Goal: Task Accomplishment & Management: Manage account settings

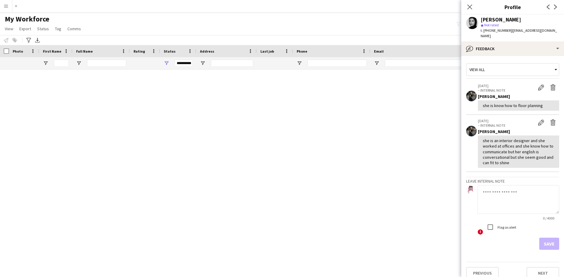
scroll to position [23249, 0]
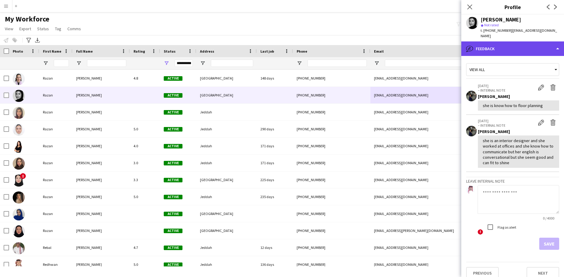
click at [501, 41] on div "bubble-pencil Feedback" at bounding box center [512, 48] width 103 height 15
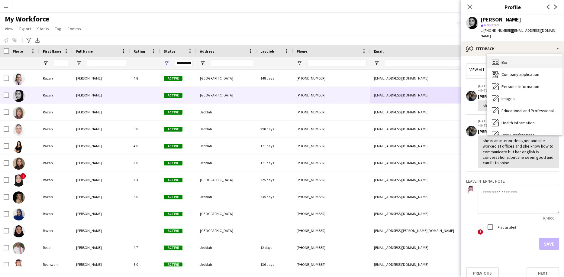
click at [500, 56] on div "Bio Bio" at bounding box center [525, 62] width 76 height 12
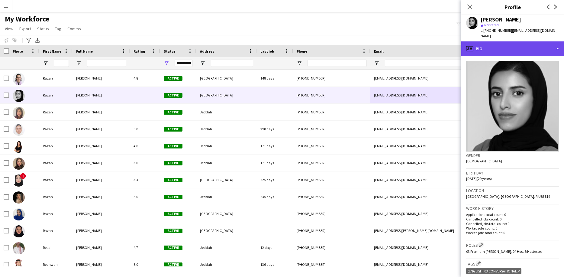
click at [496, 44] on div "profile Bio" at bounding box center [512, 48] width 103 height 15
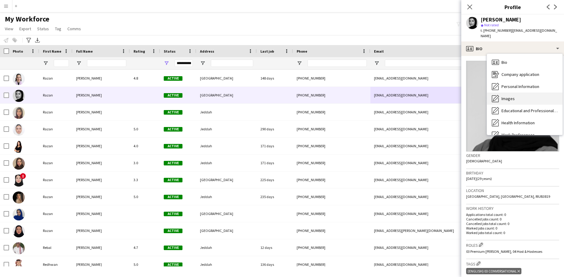
click at [504, 96] on span "Images" at bounding box center [508, 98] width 13 height 5
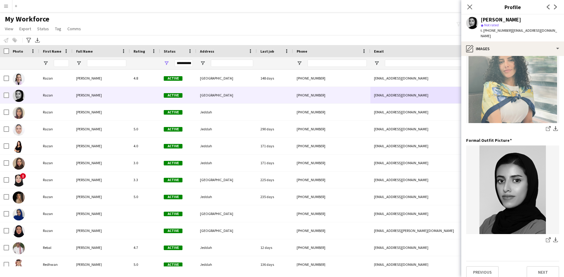
scroll to position [145, 0]
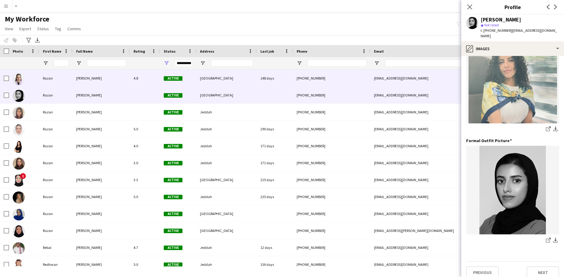
click at [384, 79] on div "[EMAIL_ADDRESS][DOMAIN_NAME]" at bounding box center [430, 78] width 121 height 17
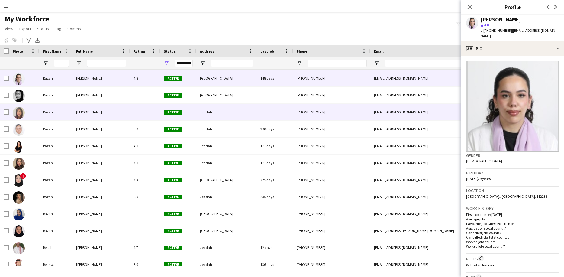
click at [380, 104] on div "[EMAIL_ADDRESS][DOMAIN_NAME]" at bounding box center [430, 112] width 121 height 17
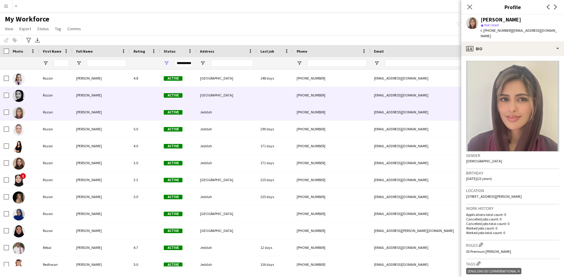
click at [379, 98] on div "[EMAIL_ADDRESS][DOMAIN_NAME]" at bounding box center [430, 95] width 121 height 17
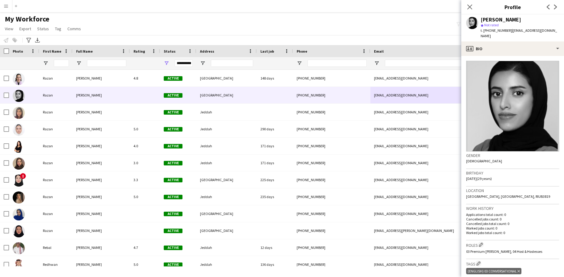
click at [498, 19] on div "[PERSON_NAME]" at bounding box center [501, 19] width 40 height 5
copy div "[PERSON_NAME]"
click at [497, 31] on span "t. [PHONE_NUMBER]" at bounding box center [496, 30] width 31 height 5
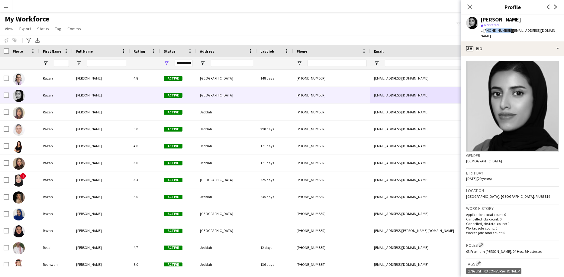
click at [497, 31] on span "t. [PHONE_NUMBER]" at bounding box center [496, 30] width 31 height 5
copy span "966569929805"
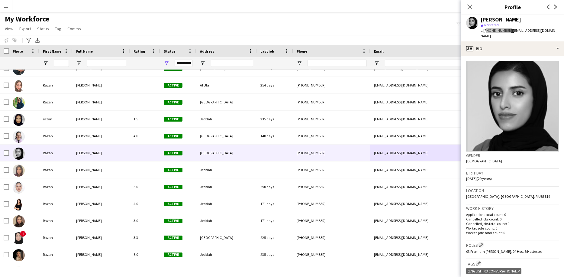
scroll to position [0, 0]
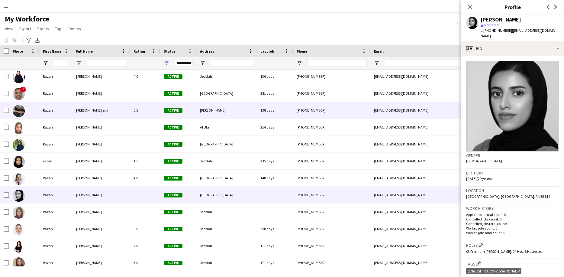
click at [291, 111] on div "138 days" at bounding box center [275, 110] width 36 height 17
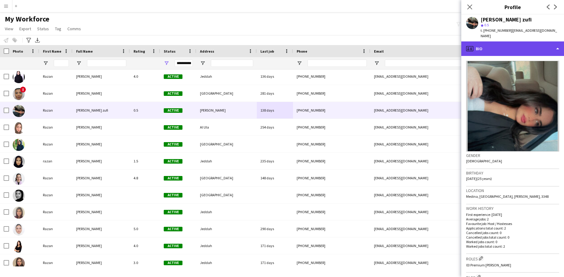
click at [503, 43] on div "profile Bio" at bounding box center [512, 48] width 103 height 15
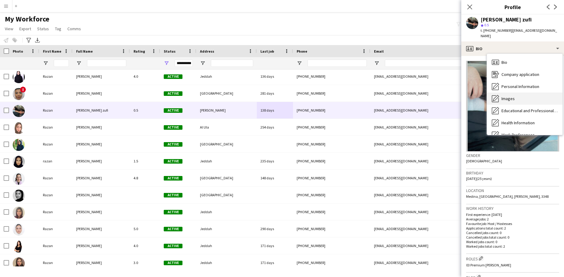
click at [502, 96] on span "Images" at bounding box center [508, 98] width 13 height 5
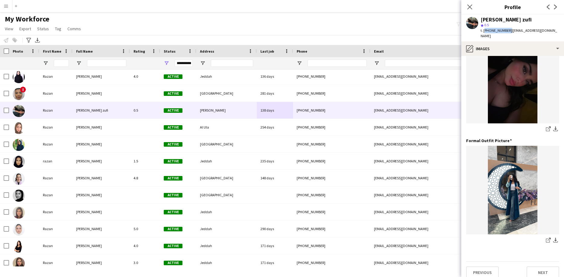
drag, startPoint x: 507, startPoint y: 32, endPoint x: 484, endPoint y: 31, distance: 23.3
click at [484, 31] on span "t. [PHONE_NUMBER]" at bounding box center [496, 30] width 31 height 5
copy span "[PHONE_NUMBER]"
click at [548, 237] on icon "share-external-link-1" at bounding box center [548, 239] width 5 height 5
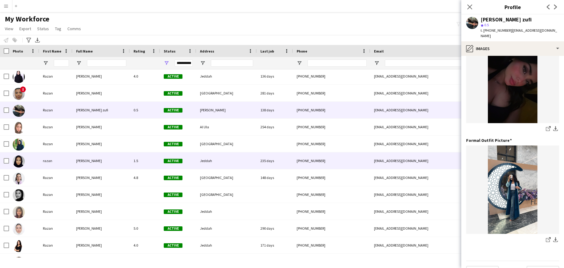
click at [314, 168] on div "[PHONE_NUMBER]" at bounding box center [331, 161] width 77 height 17
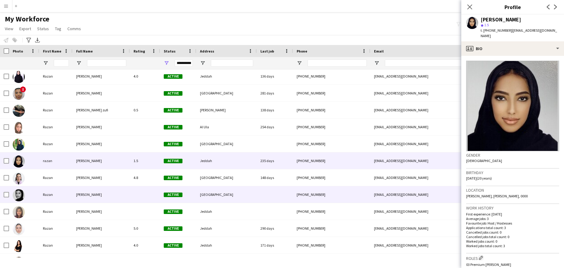
click at [312, 191] on div "[PHONE_NUMBER]" at bounding box center [331, 194] width 77 height 17
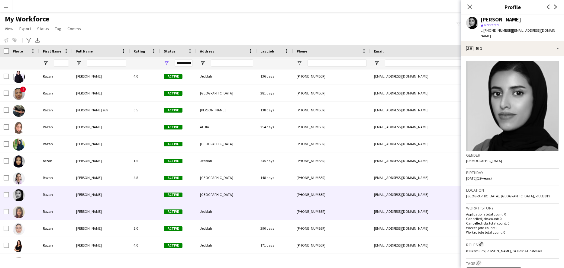
click at [312, 207] on div "[PHONE_NUMBER]" at bounding box center [331, 211] width 77 height 17
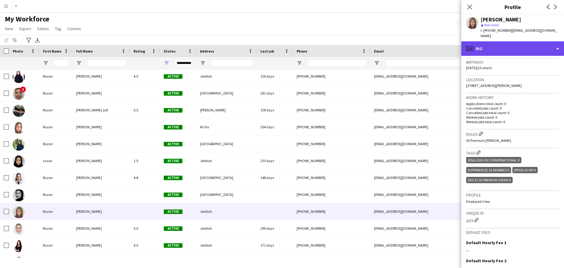
click at [531, 41] on div "profile Bio" at bounding box center [512, 48] width 103 height 15
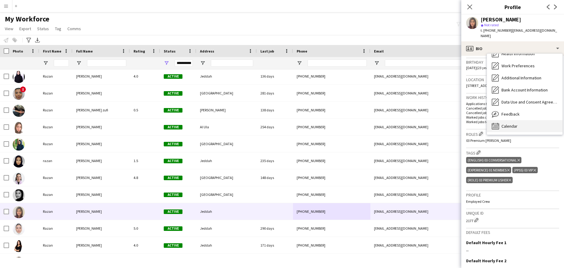
click at [524, 120] on div "Calendar Calendar" at bounding box center [525, 126] width 76 height 12
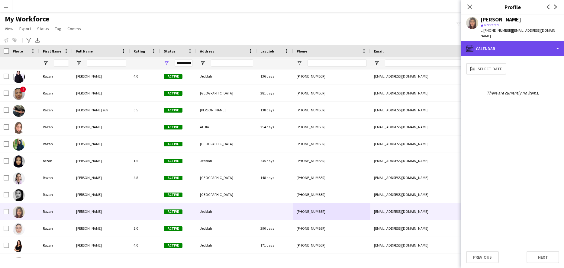
click at [525, 47] on div "calendar-full Calendar" at bounding box center [512, 48] width 103 height 15
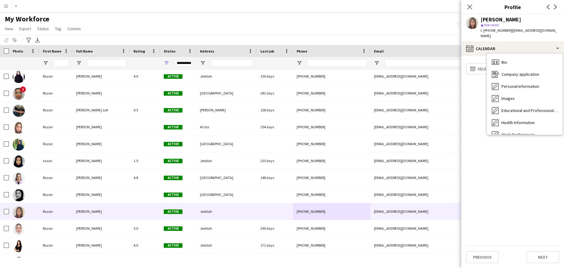
click at [522, 95] on div "Images Images" at bounding box center [525, 98] width 76 height 12
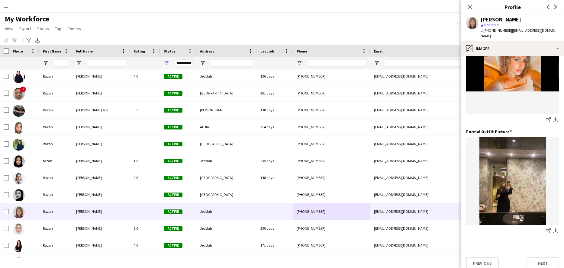
scroll to position [153, 0]
click at [548, 229] on app-icon "share-external-link-1" at bounding box center [548, 232] width 5 height 6
click at [548, 118] on icon "share-external-link-1" at bounding box center [548, 120] width 5 height 5
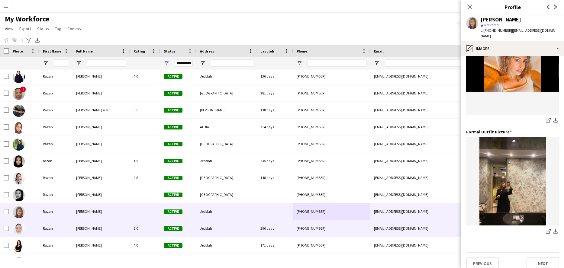
click at [350, 229] on div "[PHONE_NUMBER]" at bounding box center [331, 228] width 77 height 17
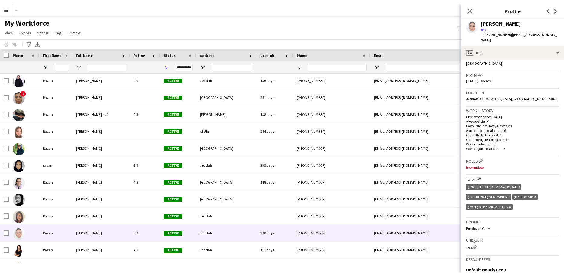
scroll to position [160, 0]
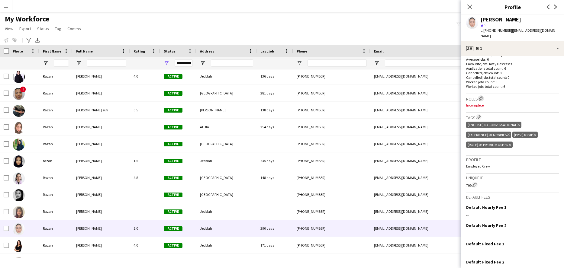
click at [480, 96] on app-icon "Edit crew company roles" at bounding box center [481, 98] width 4 height 4
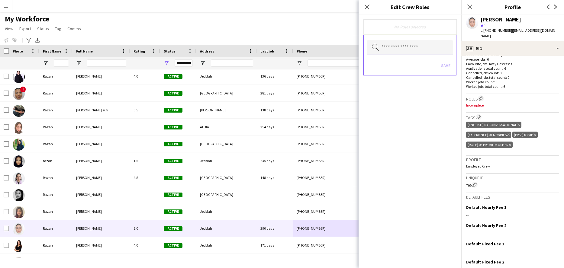
click at [434, 42] on input "text" at bounding box center [410, 47] width 86 height 15
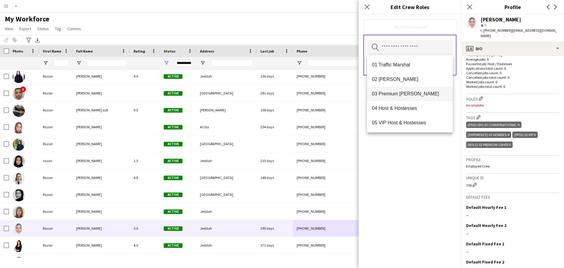
click at [426, 97] on span "03 Premium [PERSON_NAME]" at bounding box center [410, 94] width 76 height 6
click at [429, 168] on div "03 Premium [PERSON_NAME] Remove Search by role type Save" at bounding box center [410, 142] width 103 height 254
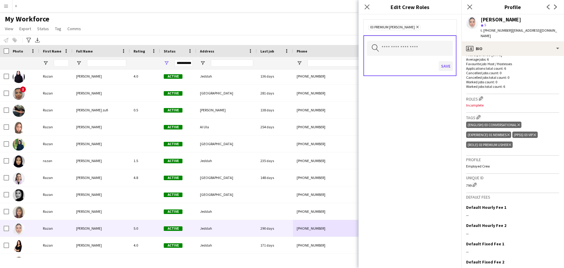
click at [449, 69] on button "Save" at bounding box center [446, 66] width 14 height 10
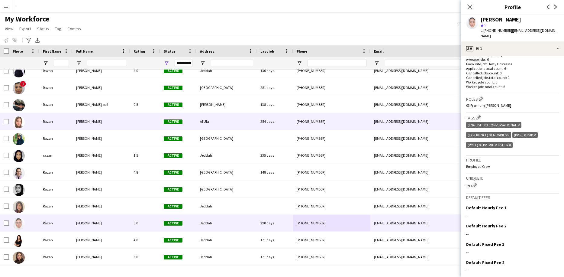
scroll to position [23155, 0]
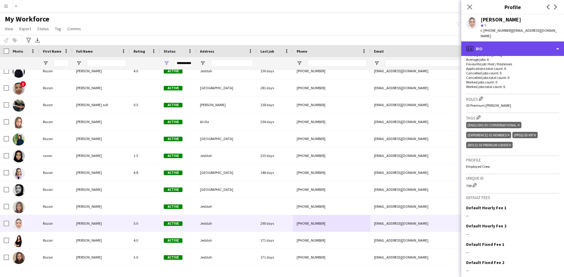
click at [477, 45] on div "profile Bio" at bounding box center [512, 48] width 103 height 15
click at [485, 42] on div "profile Bio" at bounding box center [512, 48] width 103 height 15
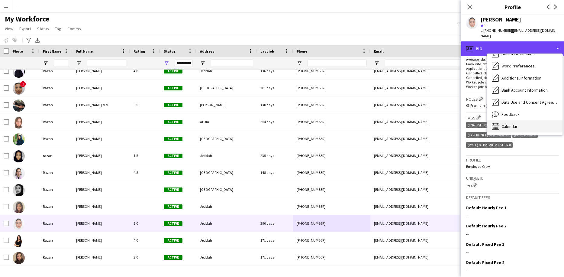
scroll to position [69, 0]
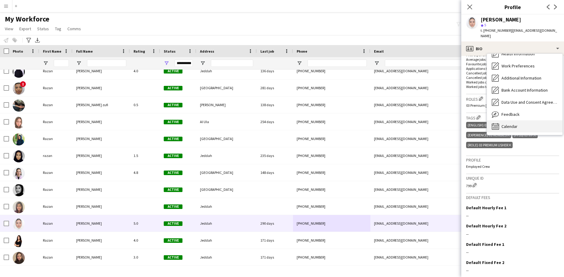
click at [522, 120] on div "Calendar Calendar" at bounding box center [525, 126] width 76 height 12
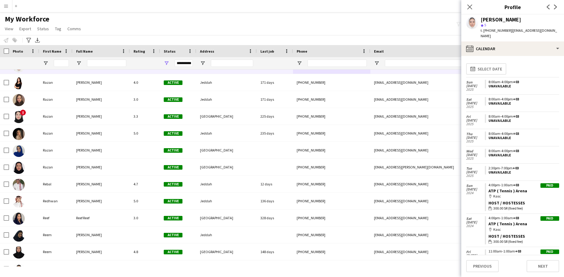
scroll to position [23314, 0]
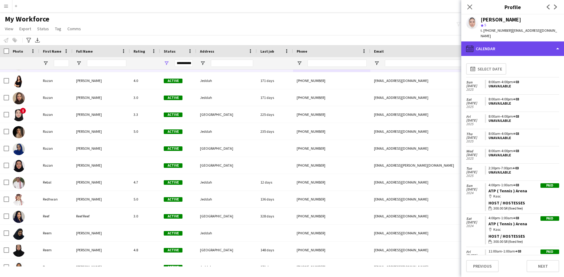
click at [515, 43] on div "calendar-full Calendar" at bounding box center [512, 48] width 103 height 15
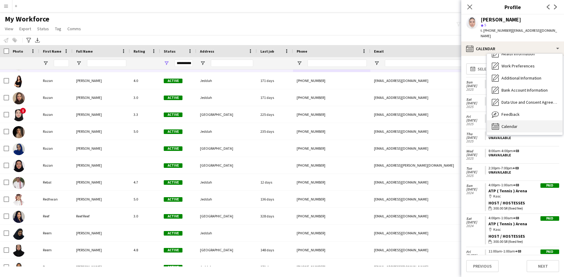
click at [528, 120] on div "Calendar Calendar" at bounding box center [525, 126] width 76 height 12
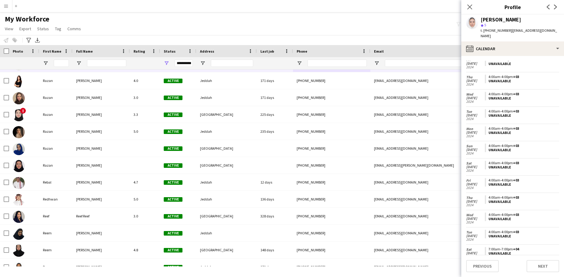
scroll to position [462, 0]
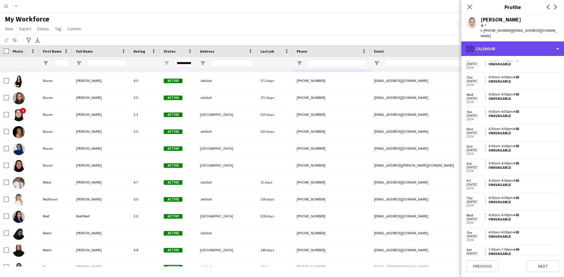
click at [534, 47] on div "calendar-full Calendar" at bounding box center [512, 48] width 103 height 15
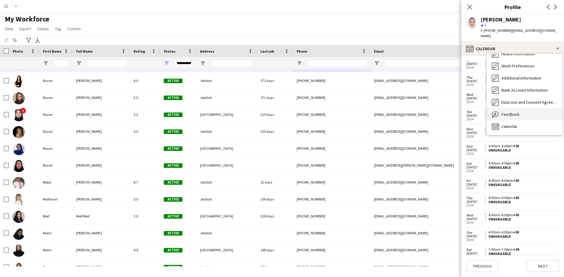
click at [539, 110] on div "Feedback Feedback" at bounding box center [525, 114] width 76 height 12
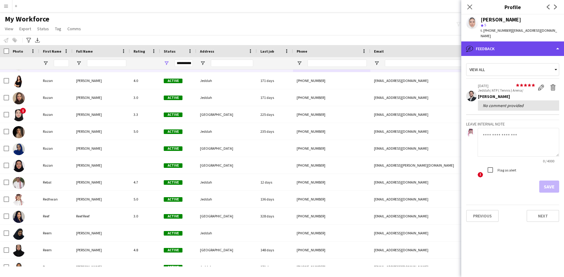
click at [526, 42] on div "bubble-pencil Feedback" at bounding box center [512, 48] width 103 height 15
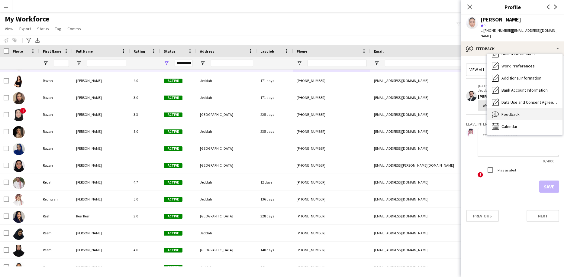
click at [539, 109] on div "Feedback Feedback" at bounding box center [525, 114] width 76 height 12
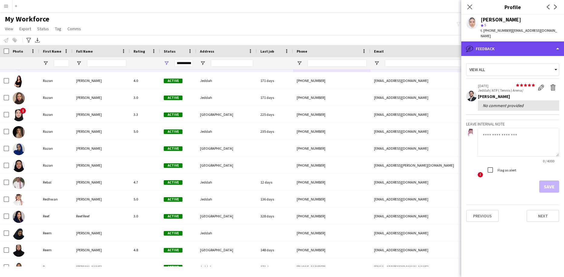
click at [529, 41] on div "bubble-pencil Feedback" at bounding box center [512, 48] width 103 height 15
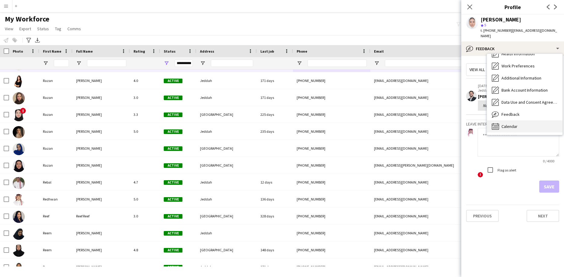
click at [536, 120] on div "Calendar Calendar" at bounding box center [525, 126] width 76 height 12
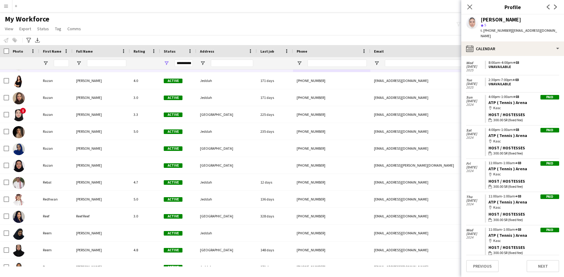
scroll to position [90, 0]
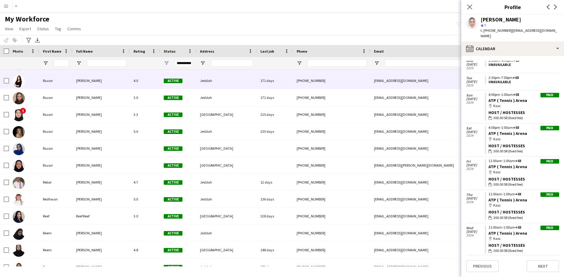
click at [434, 77] on div "[EMAIL_ADDRESS][DOMAIN_NAME]" at bounding box center [430, 80] width 121 height 17
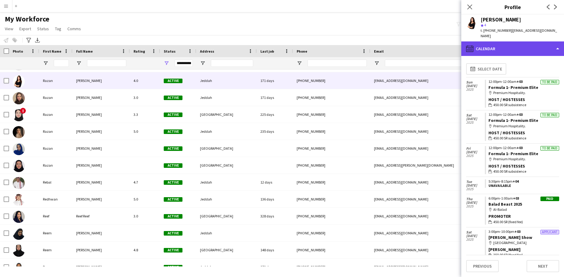
click at [507, 41] on div "calendar-full Calendar" at bounding box center [512, 48] width 103 height 15
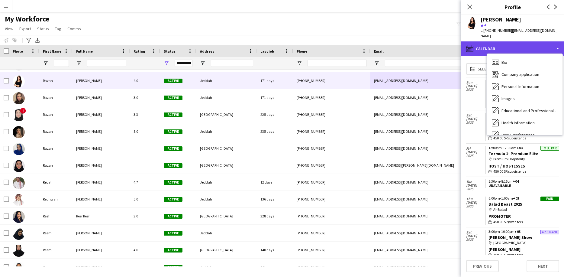
click at [507, 41] on div "calendar-full Calendar" at bounding box center [512, 48] width 103 height 15
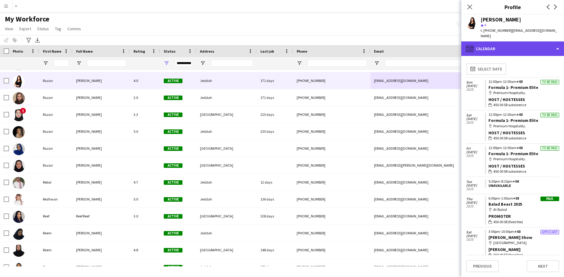
click at [507, 41] on div "calendar-full Calendar" at bounding box center [512, 48] width 103 height 15
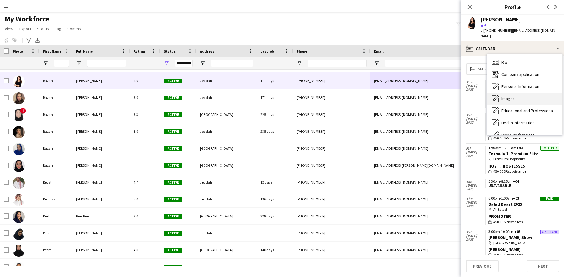
click at [509, 96] on span "Images" at bounding box center [508, 98] width 13 height 5
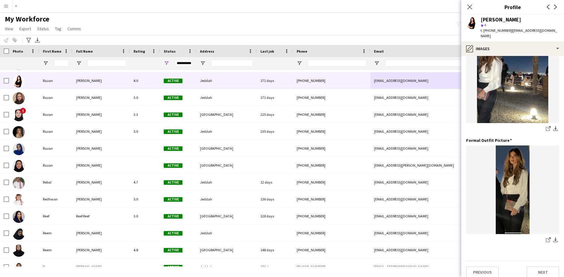
scroll to position [145, 0]
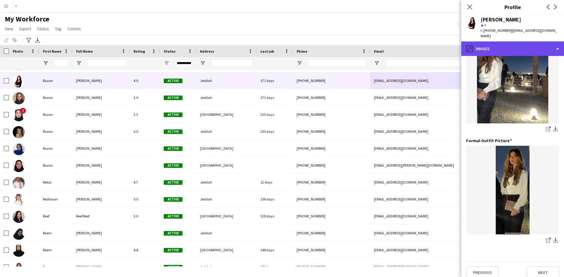
click at [501, 43] on div "pencil4 Images" at bounding box center [512, 48] width 103 height 15
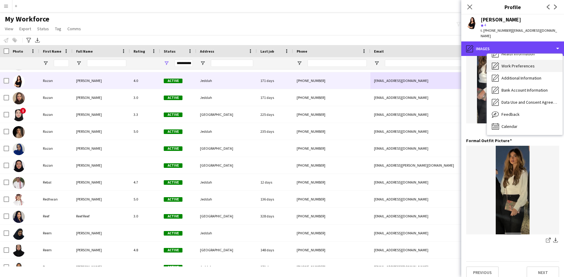
scroll to position [69, 0]
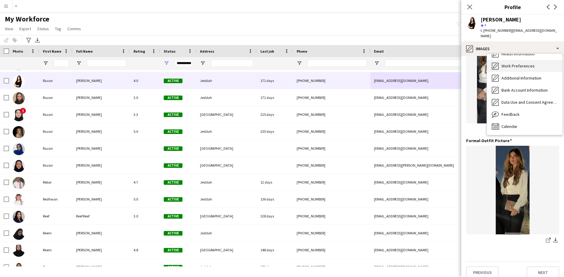
click at [510, 124] on div "Calendar Calendar" at bounding box center [525, 126] width 76 height 12
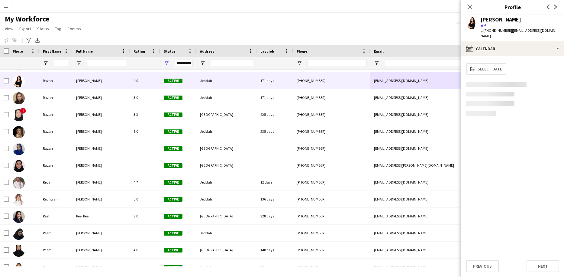
scroll to position [0, 0]
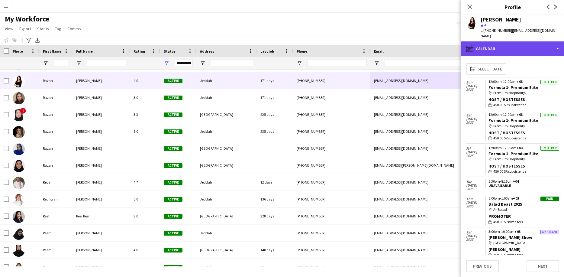
click at [513, 49] on div "calendar-full Calendar" at bounding box center [512, 48] width 103 height 15
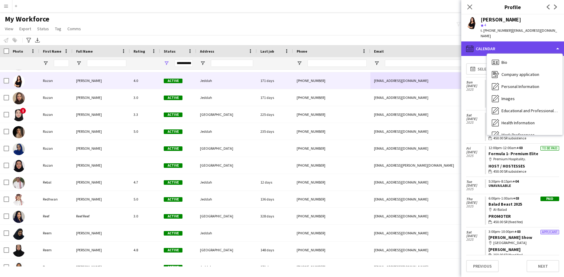
scroll to position [69, 0]
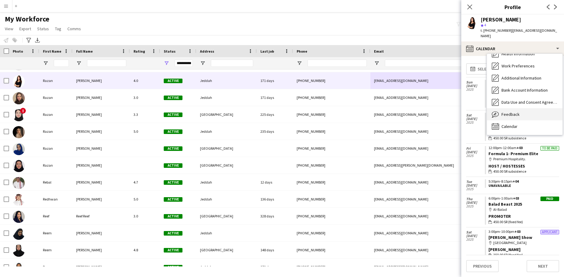
click at [506, 112] on div "Feedback Feedback" at bounding box center [525, 114] width 76 height 12
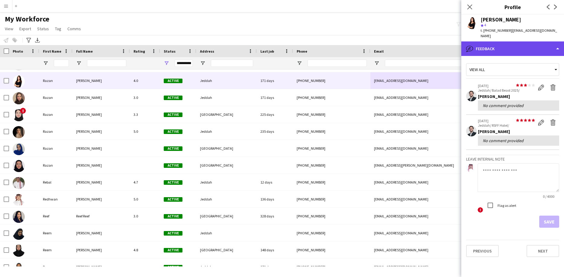
click at [517, 49] on div "bubble-pencil Feedback" at bounding box center [512, 48] width 103 height 15
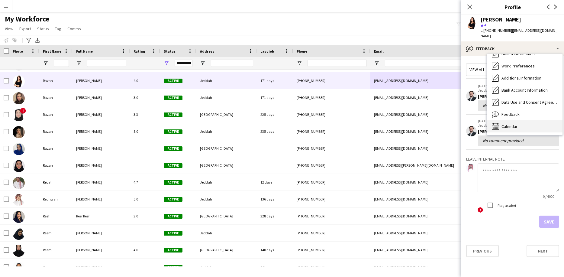
click at [518, 120] on div "Calendar Calendar" at bounding box center [525, 126] width 76 height 12
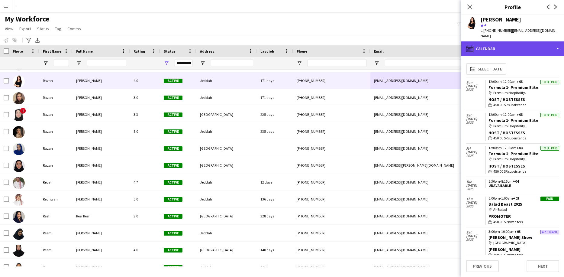
click at [514, 44] on div "calendar-full Calendar" at bounding box center [512, 48] width 103 height 15
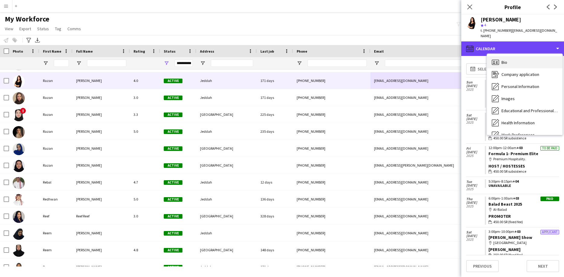
scroll to position [0, 0]
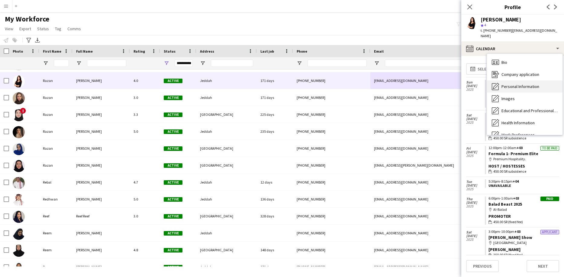
click at [514, 84] on span "Personal Information" at bounding box center [521, 86] width 38 height 5
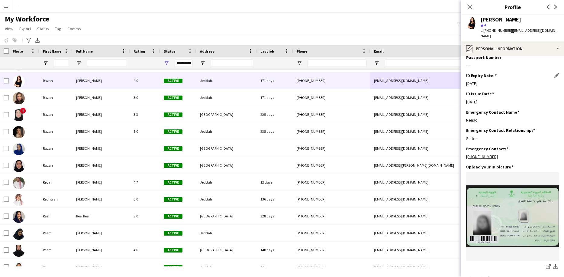
scroll to position [190, 0]
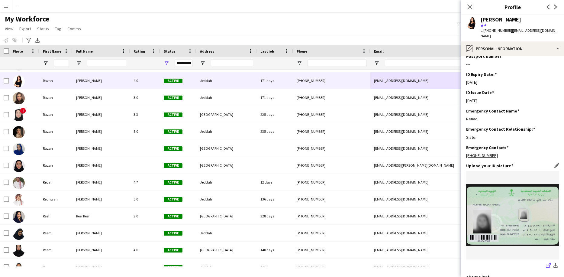
click at [549, 263] on icon "share-external-link-1" at bounding box center [548, 265] width 5 height 5
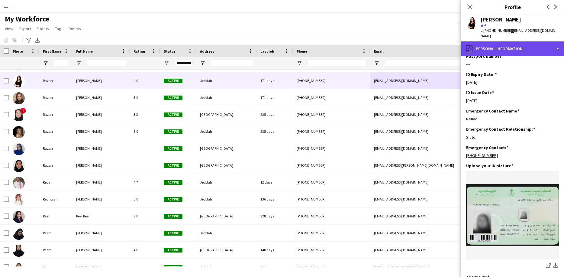
click at [516, 44] on div "pencil4 Personal Information" at bounding box center [512, 48] width 103 height 15
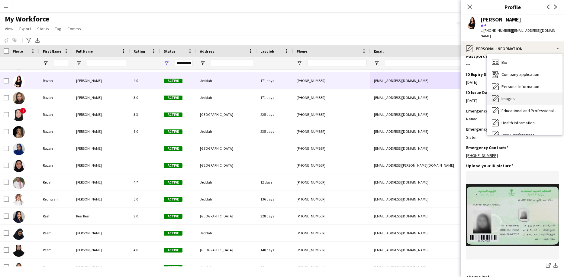
click at [519, 92] on div "Images Images" at bounding box center [525, 98] width 76 height 12
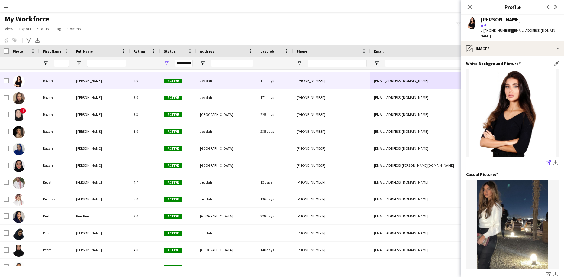
click at [547, 160] on app-icon "share-external-link-1" at bounding box center [548, 163] width 5 height 6
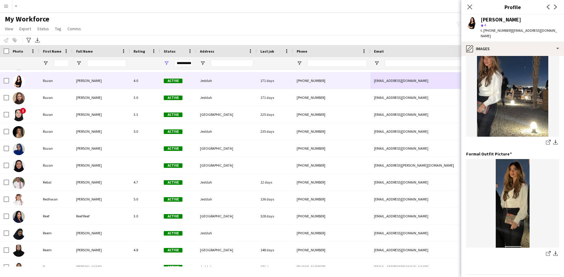
scroll to position [137, 0]
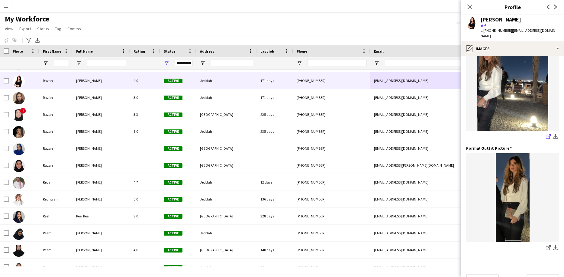
click at [548, 135] on icon at bounding box center [548, 137] width 4 height 4
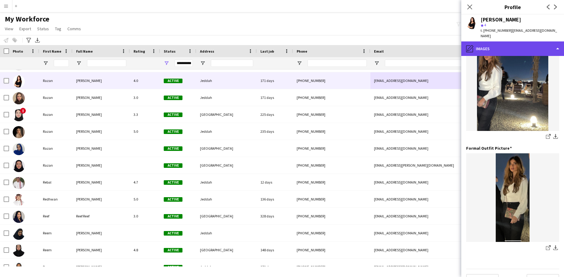
click at [483, 44] on div "pencil4 Images" at bounding box center [512, 48] width 103 height 15
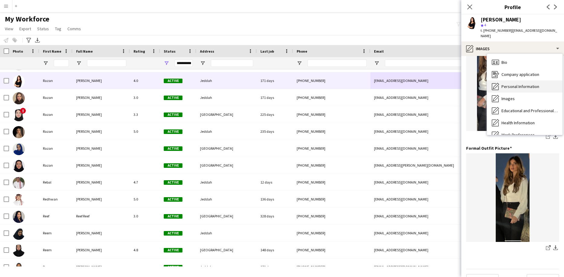
click at [496, 83] on icon "Personal Information" at bounding box center [495, 86] width 7 height 7
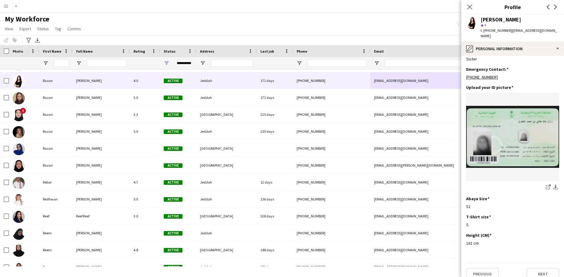
scroll to position [268, 0]
drag, startPoint x: 507, startPoint y: 31, endPoint x: 480, endPoint y: 23, distance: 28.3
click at [480, 23] on div "[PERSON_NAME] star 4 t. [PHONE_NUMBER] | [EMAIL_ADDRESS][DOMAIN_NAME]" at bounding box center [512, 28] width 103 height 27
copy div "[PERSON_NAME] star 4 t. [PHONE_NUMBER]"
click at [495, 31] on span "t. [PHONE_NUMBER]" at bounding box center [496, 30] width 31 height 5
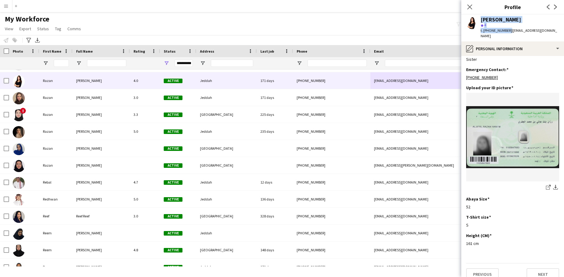
click at [504, 31] on span "t. [PHONE_NUMBER]" at bounding box center [496, 30] width 31 height 5
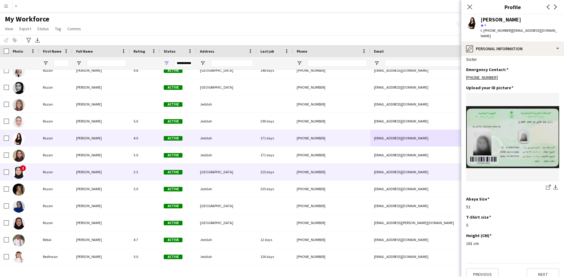
scroll to position [23254, 0]
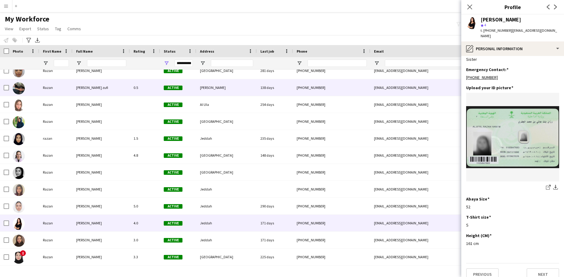
click at [370, 89] on div "[PHONE_NUMBER]" at bounding box center [331, 87] width 77 height 17
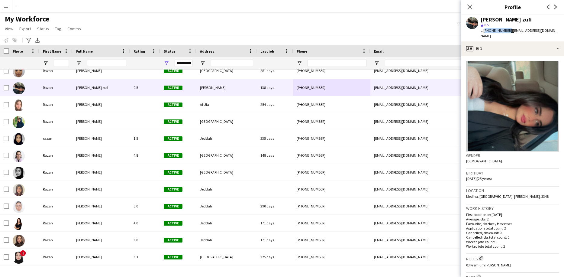
drag, startPoint x: 507, startPoint y: 31, endPoint x: 484, endPoint y: 31, distance: 22.7
click at [484, 31] on span "t. [PHONE_NUMBER]" at bounding box center [496, 30] width 31 height 5
copy span "[PHONE_NUMBER]"
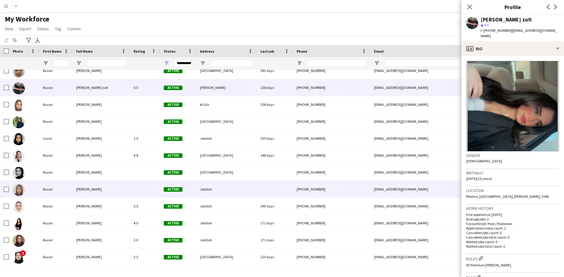
click at [258, 189] on div at bounding box center [275, 189] width 36 height 17
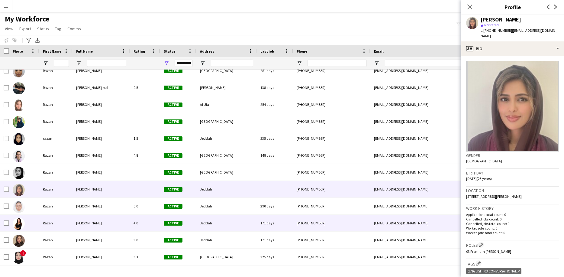
click at [258, 217] on div "171 days" at bounding box center [275, 223] width 36 height 17
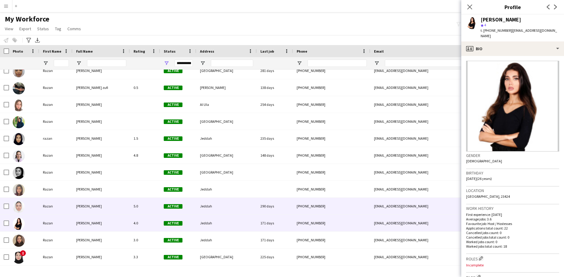
click at [414, 210] on div "[EMAIL_ADDRESS][DOMAIN_NAME]" at bounding box center [430, 206] width 121 height 17
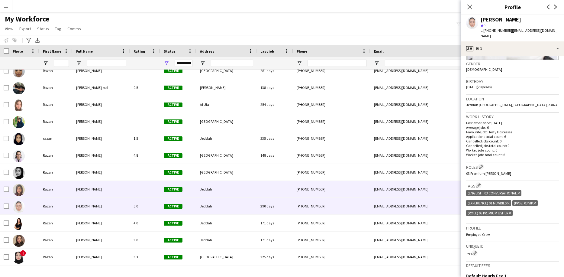
click at [438, 192] on div "[EMAIL_ADDRESS][DOMAIN_NAME]" at bounding box center [430, 189] width 121 height 17
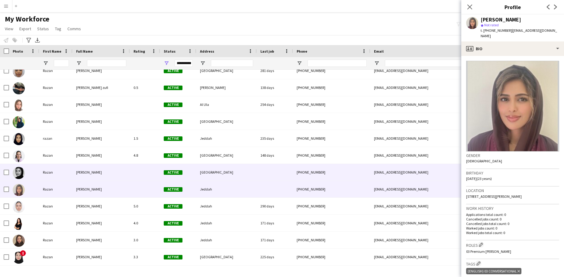
click at [435, 175] on div "[EMAIL_ADDRESS][DOMAIN_NAME]" at bounding box center [430, 172] width 121 height 17
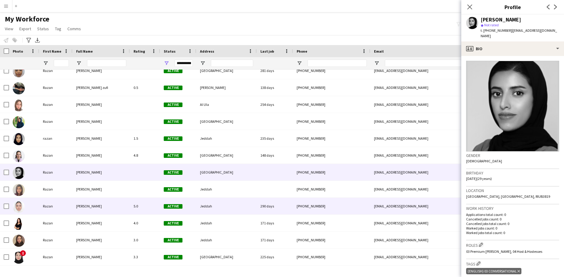
click at [431, 204] on div "[EMAIL_ADDRESS][DOMAIN_NAME]" at bounding box center [430, 206] width 121 height 17
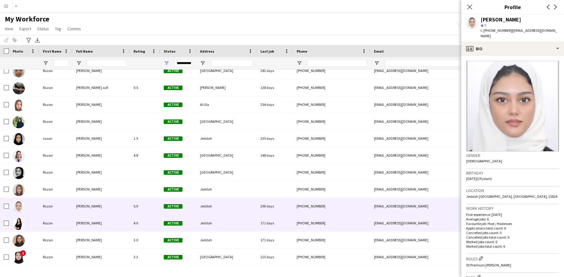
click at [415, 227] on div "[EMAIL_ADDRESS][DOMAIN_NAME]" at bounding box center [430, 223] width 121 height 17
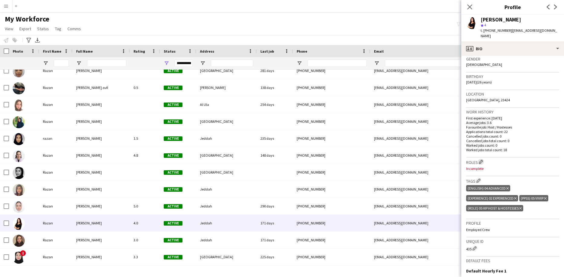
click at [483, 160] on app-icon "Edit crew company roles" at bounding box center [481, 162] width 4 height 4
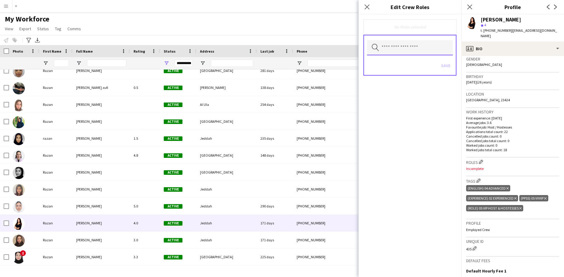
click at [413, 43] on input "text" at bounding box center [410, 47] width 86 height 15
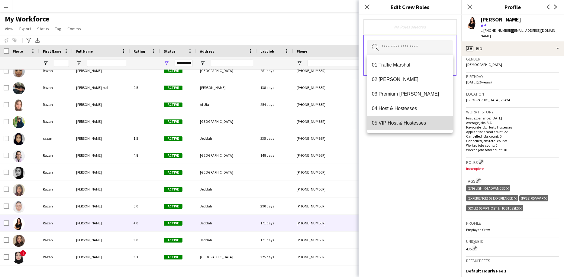
click at [421, 129] on mat-option "05 VIP Host & Hostesses" at bounding box center [410, 123] width 86 height 15
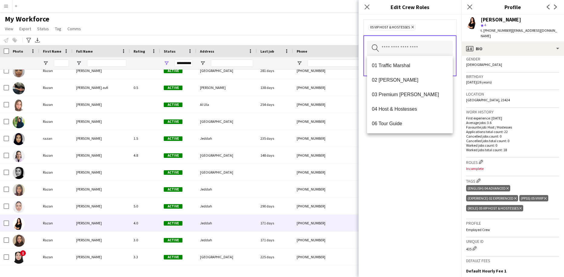
click at [424, 180] on div "05 VIP Host & Hostesses Remove Search by role type Save" at bounding box center [410, 146] width 103 height 262
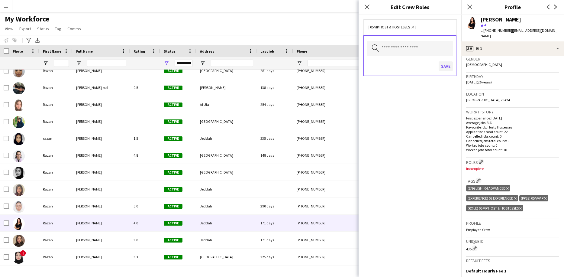
click at [448, 66] on button "Save" at bounding box center [446, 66] width 14 height 10
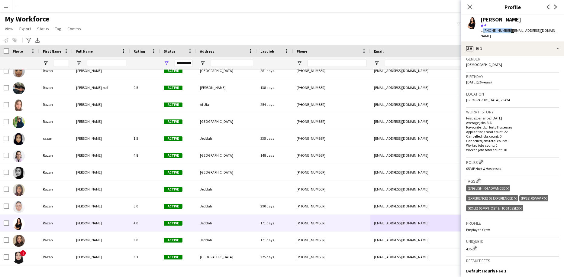
drag, startPoint x: 507, startPoint y: 31, endPoint x: 483, endPoint y: 30, distance: 24.5
click at [483, 30] on span "t. [PHONE_NUMBER]" at bounding box center [496, 30] width 31 height 5
copy span "[PHONE_NUMBER]"
click at [506, 77] on div "Birthday [DEMOGRAPHIC_DATA] (26 years)" at bounding box center [512, 82] width 93 height 18
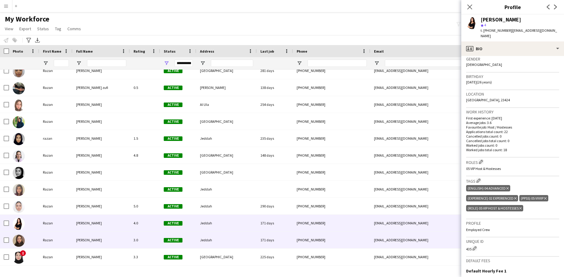
click at [368, 233] on div "[PHONE_NUMBER]" at bounding box center [331, 239] width 77 height 17
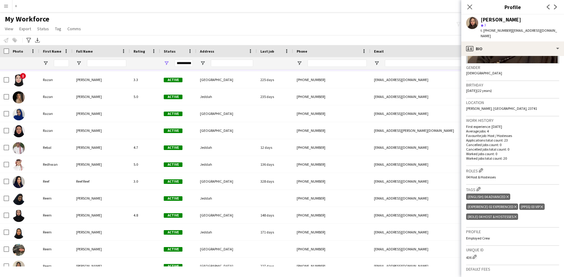
scroll to position [88, 0]
click at [507, 51] on img at bounding box center [512, 18] width 93 height 91
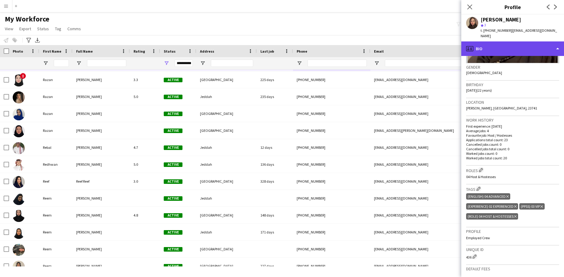
click at [507, 47] on div "profile Bio" at bounding box center [512, 48] width 103 height 15
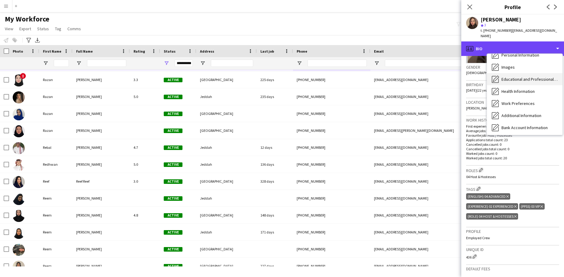
scroll to position [41, 0]
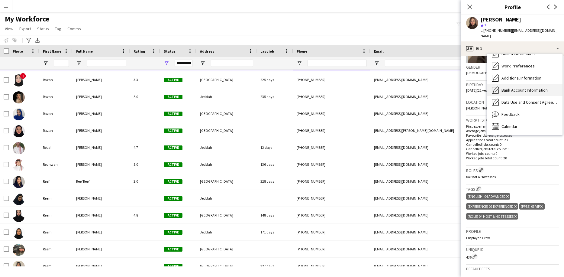
click at [513, 111] on div "Feedback Feedback" at bounding box center [525, 114] width 76 height 12
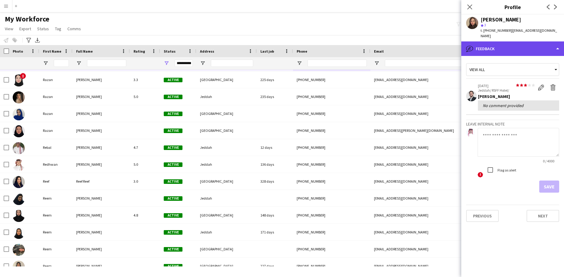
click at [508, 45] on div "bubble-pencil Feedback" at bounding box center [512, 48] width 103 height 15
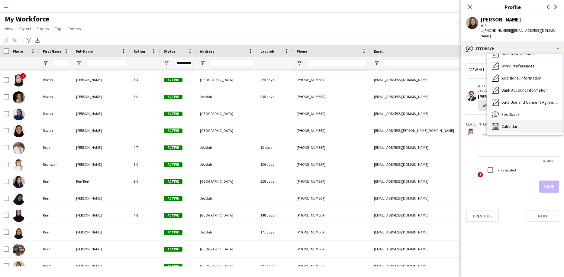
click at [511, 125] on div "Calendar Calendar" at bounding box center [525, 126] width 76 height 12
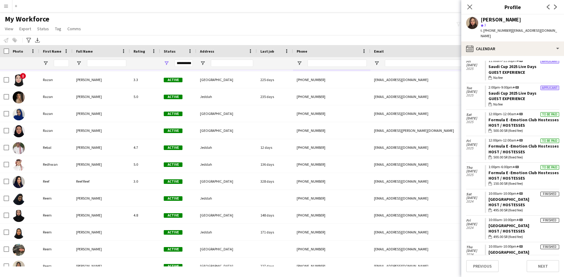
drag, startPoint x: 556, startPoint y: 111, endPoint x: 488, endPoint y: 110, distance: 68.0
click at [488, 112] on app-crew-calendar-job-card "To be paid 12:00pm-12:00am +03 Formula E -Emotion Club Hostesses Host / Hostess…" at bounding box center [522, 122] width 74 height 21
copy link "Formula E -Emotion Club Hostesses"
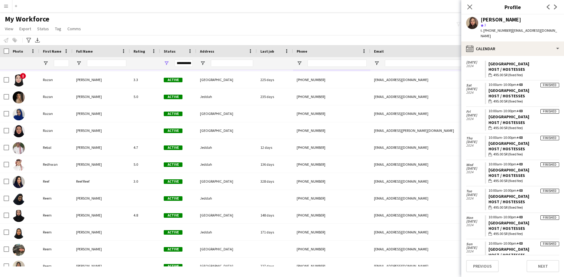
click at [489, 20] on div "[PERSON_NAME]" at bounding box center [501, 19] width 40 height 5
copy div "[PERSON_NAME]"
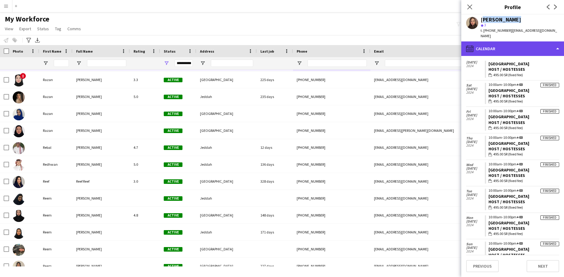
click at [496, 43] on div "calendar-full Calendar" at bounding box center [512, 48] width 103 height 15
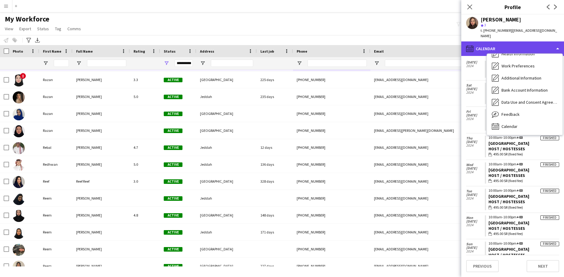
click at [496, 43] on div "calendar-full Calendar" at bounding box center [512, 48] width 103 height 15
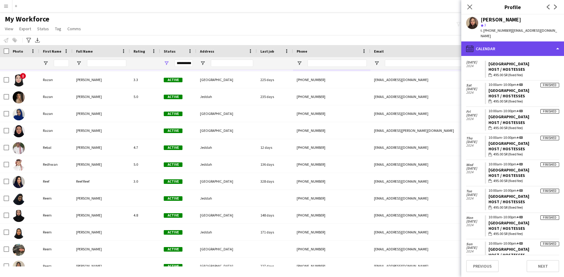
click at [496, 43] on div "calendar-full Calendar" at bounding box center [512, 48] width 103 height 15
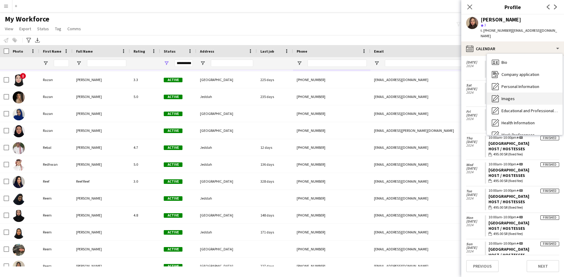
click at [504, 96] on span "Images" at bounding box center [508, 98] width 13 height 5
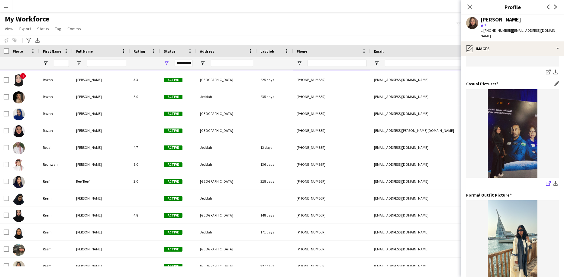
click at [546, 182] on icon at bounding box center [548, 184] width 4 height 4
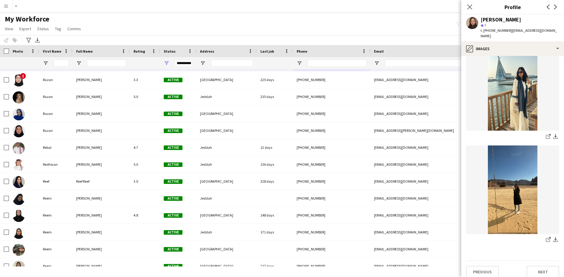
scroll to position [248, 0]
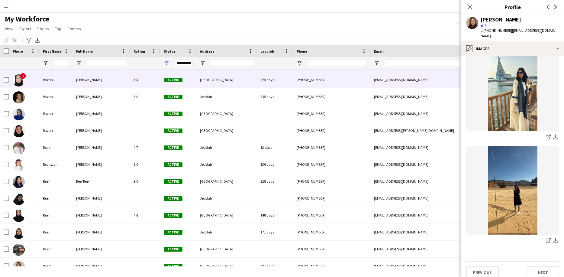
click at [340, 81] on div "[PHONE_NUMBER]" at bounding box center [331, 79] width 77 height 17
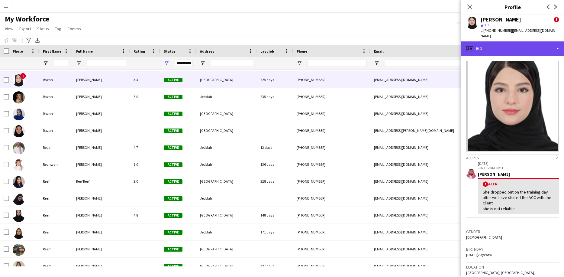
click at [497, 44] on div "profile Bio" at bounding box center [512, 48] width 103 height 15
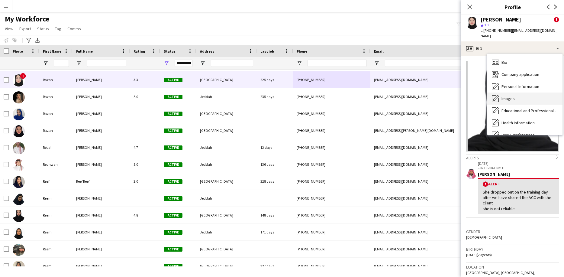
click at [509, 97] on div "Images Images" at bounding box center [525, 98] width 76 height 12
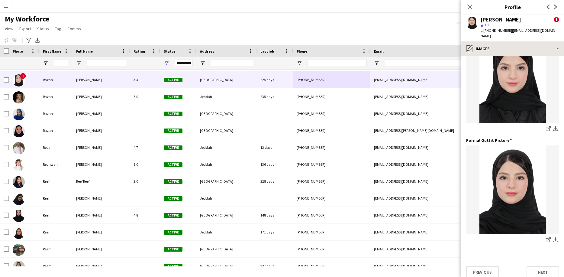
scroll to position [145, 0]
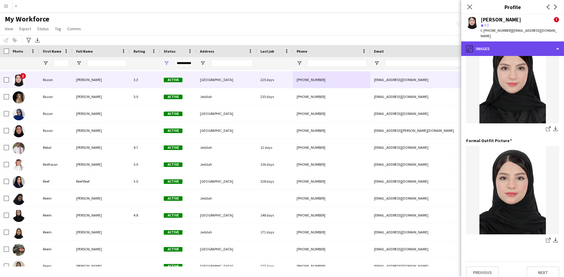
click at [508, 43] on div "pencil4 Images" at bounding box center [512, 48] width 103 height 15
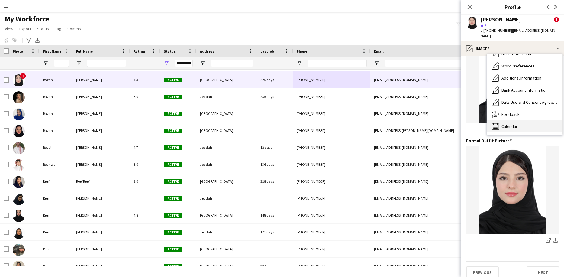
scroll to position [69, 0]
click at [510, 124] on span "Calendar" at bounding box center [510, 126] width 16 height 5
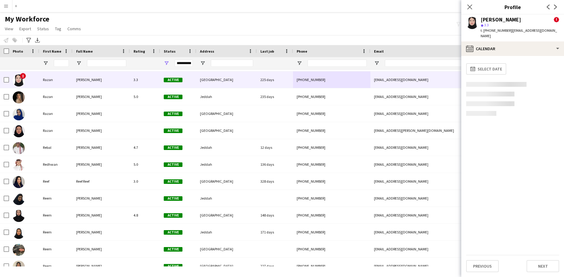
scroll to position [0, 0]
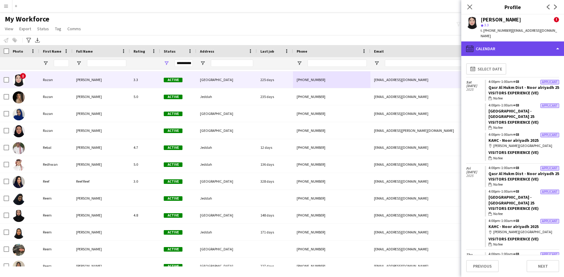
click at [505, 41] on div "calendar-full Calendar" at bounding box center [512, 48] width 103 height 15
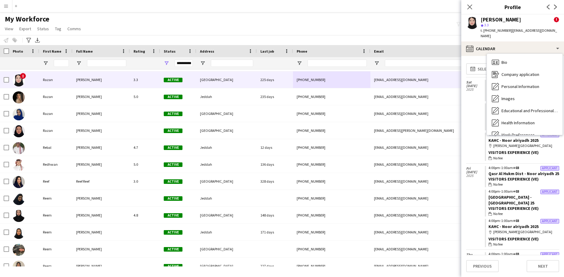
click at [505, 177] on div "Feedback Feedback" at bounding box center [525, 183] width 76 height 12
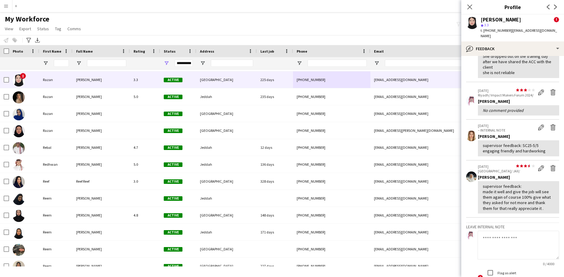
scroll to position [58, 0]
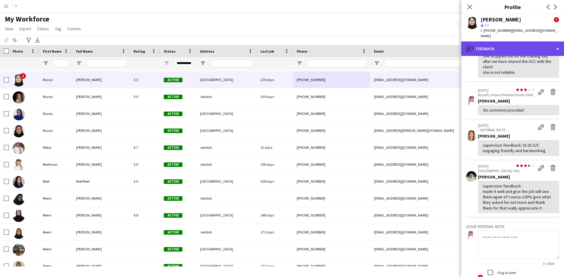
click at [492, 41] on div "bubble-pencil Feedback" at bounding box center [512, 48] width 103 height 15
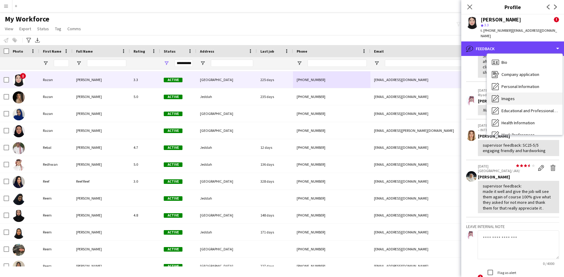
scroll to position [0, 0]
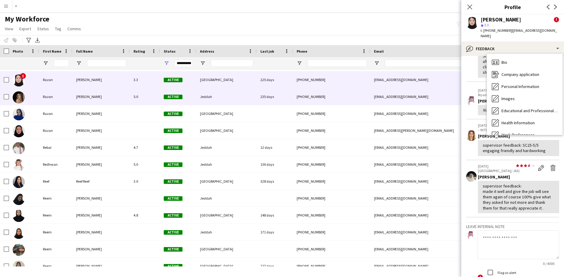
click at [436, 94] on div "[EMAIL_ADDRESS][DOMAIN_NAME]" at bounding box center [430, 96] width 121 height 17
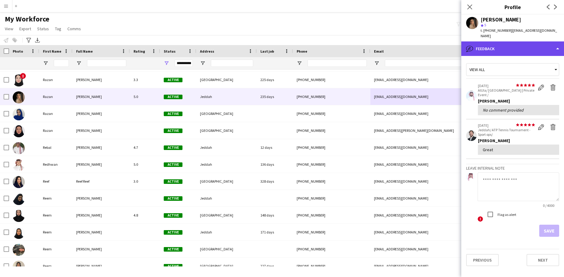
click at [501, 45] on div "bubble-pencil Feedback" at bounding box center [512, 48] width 103 height 15
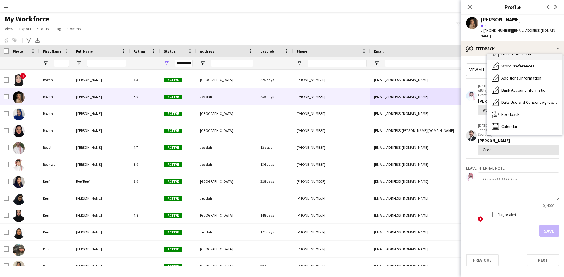
scroll to position [69, 0]
click at [512, 111] on div "Feedback Feedback" at bounding box center [525, 114] width 76 height 12
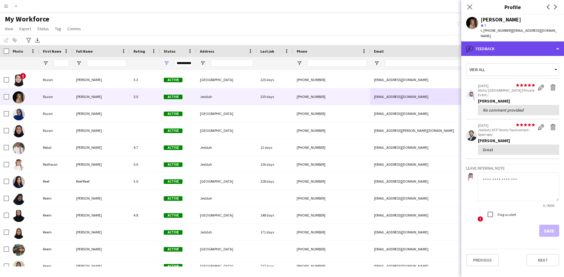
click at [508, 46] on div "bubble-pencil Feedback" at bounding box center [512, 48] width 103 height 15
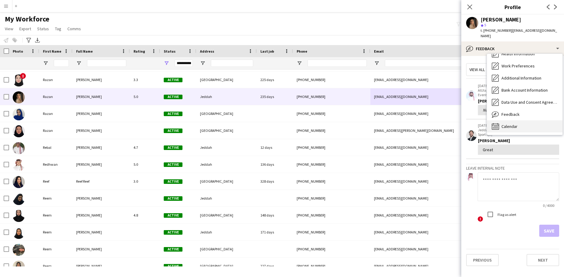
click at [510, 124] on span "Calendar" at bounding box center [510, 126] width 16 height 5
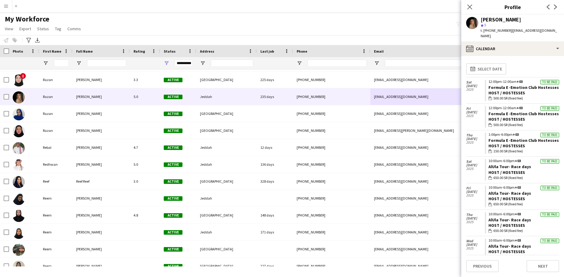
drag, startPoint x: 557, startPoint y: 108, endPoint x: 488, endPoint y: 108, distance: 69.5
click at [488, 108] on app-crew-calendar-job-card "To be paid 12:00pm-12:00am +03 Formula E -Emotion Club Hostesses Host / Hostess…" at bounding box center [522, 116] width 74 height 21
copy link "Formula E -Emotion Club Hostesses"
click at [494, 19] on div "[PERSON_NAME]" at bounding box center [501, 19] width 40 height 5
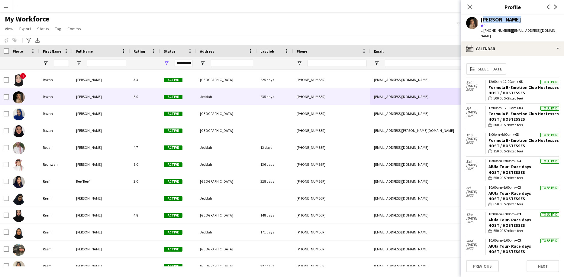
click at [494, 19] on div "[PERSON_NAME]" at bounding box center [501, 19] width 40 height 5
copy div "[PERSON_NAME]"
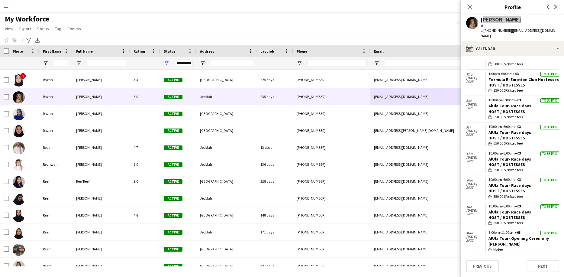
scroll to position [63, 0]
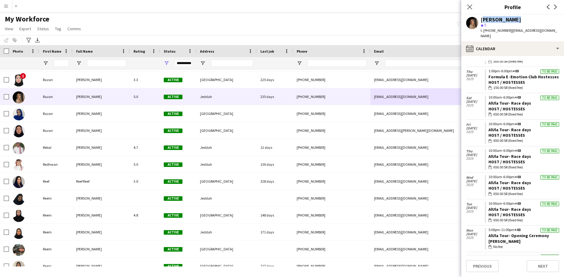
drag, startPoint x: 531, startPoint y: 203, endPoint x: 488, endPoint y: 201, distance: 43.0
click at [488, 202] on app-crew-calendar-job-card "To be paid 10:00am-6:00pm +03 AlUla Tour- Race days Host / Hostesses wallet 650…" at bounding box center [522, 212] width 74 height 21
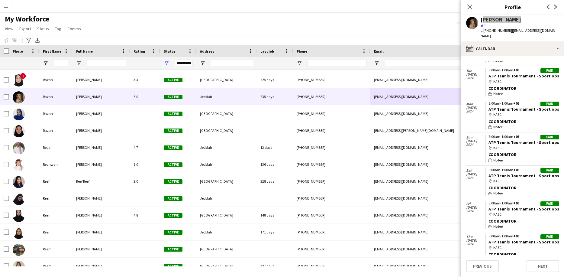
scroll to position [465, 0]
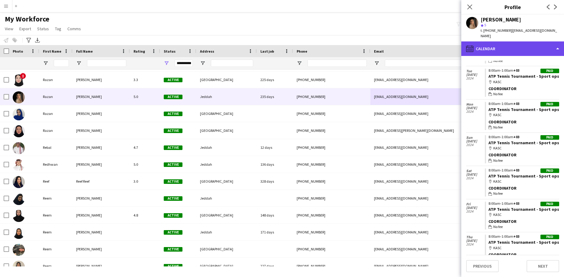
click at [516, 41] on div "calendar-full Calendar" at bounding box center [512, 48] width 103 height 15
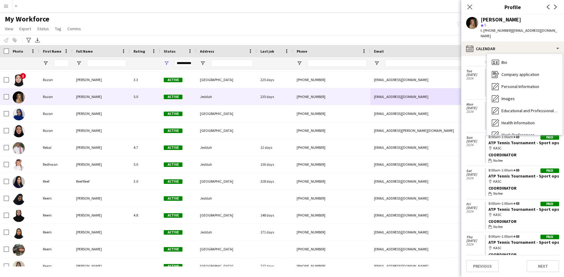
scroll to position [0, 0]
click at [516, 92] on div "Images Images" at bounding box center [525, 98] width 76 height 12
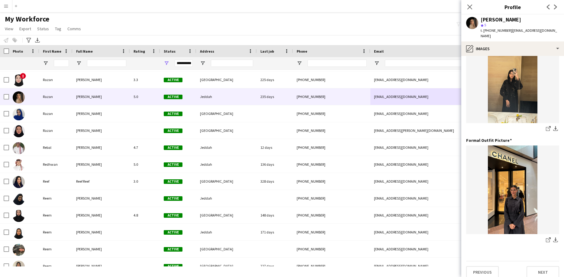
scroll to position [164, 0]
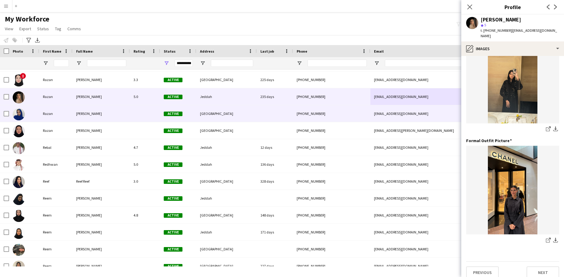
click at [409, 112] on div "[EMAIL_ADDRESS][DOMAIN_NAME]" at bounding box center [430, 113] width 121 height 17
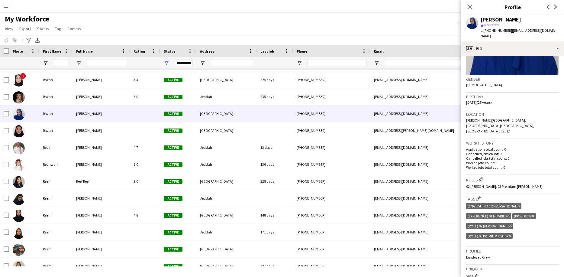
scroll to position [77, 0]
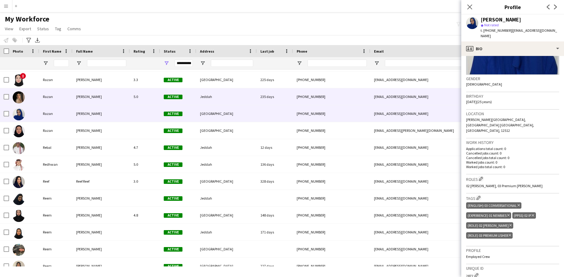
click at [409, 97] on div "[EMAIL_ADDRESS][DOMAIN_NAME]" at bounding box center [430, 96] width 121 height 17
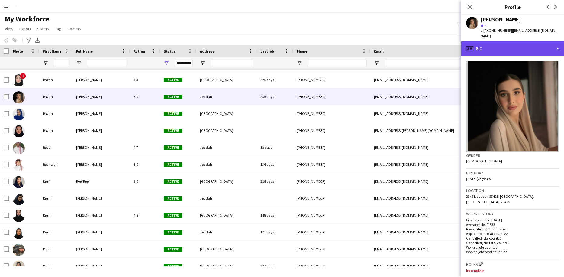
click at [515, 46] on div "profile Bio" at bounding box center [512, 48] width 103 height 15
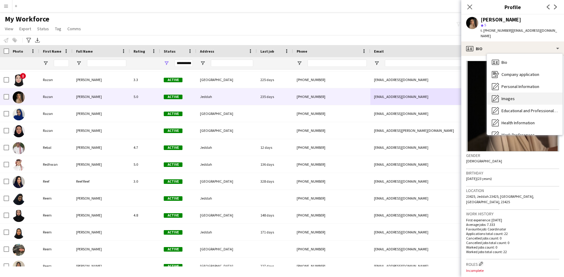
click at [522, 95] on div "Images Images" at bounding box center [525, 98] width 76 height 12
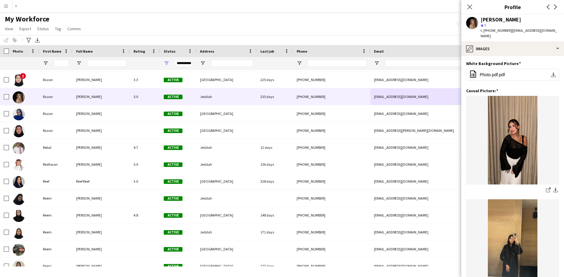
scroll to position [0, 0]
click at [546, 188] on icon at bounding box center [548, 190] width 4 height 4
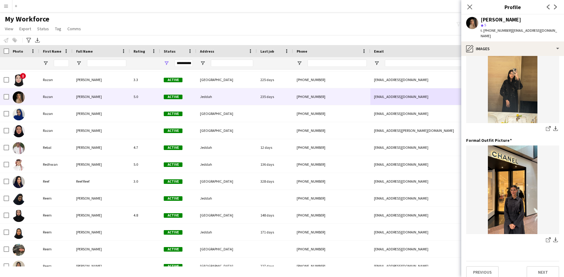
scroll to position [164, 0]
click at [547, 237] on icon "share-external-link-1" at bounding box center [548, 239] width 5 height 5
click at [546, 238] on icon at bounding box center [548, 240] width 4 height 4
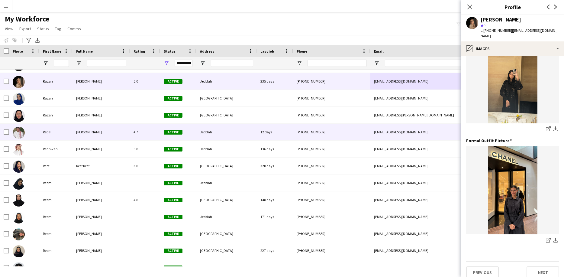
scroll to position [23365, 0]
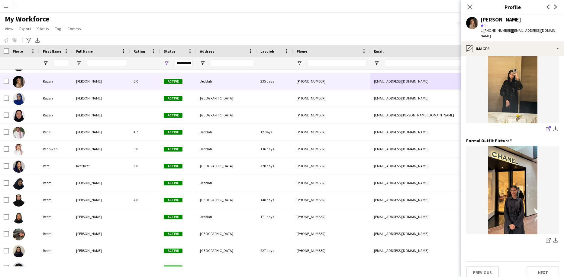
click at [548, 126] on icon "share-external-link-1" at bounding box center [548, 128] width 5 height 5
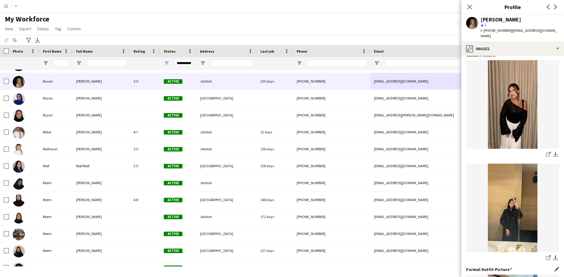
scroll to position [34, 0]
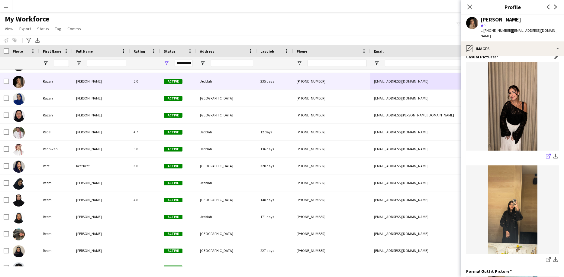
click at [547, 153] on icon "share-external-link-1" at bounding box center [548, 155] width 5 height 5
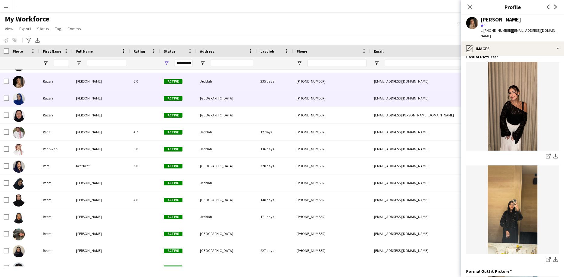
click at [371, 102] on div "[EMAIL_ADDRESS][DOMAIN_NAME]" at bounding box center [430, 98] width 121 height 17
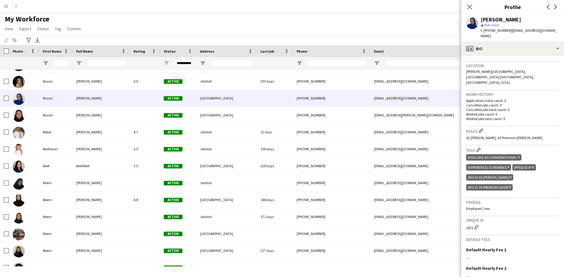
scroll to position [126, 0]
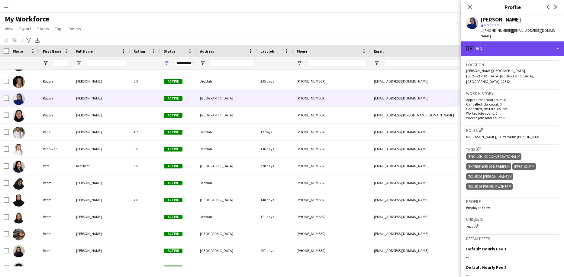
click at [502, 41] on div "profile Bio" at bounding box center [512, 48] width 103 height 15
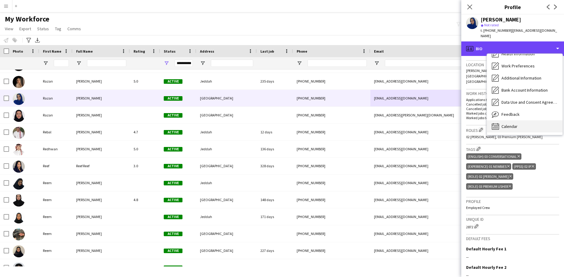
scroll to position [69, 0]
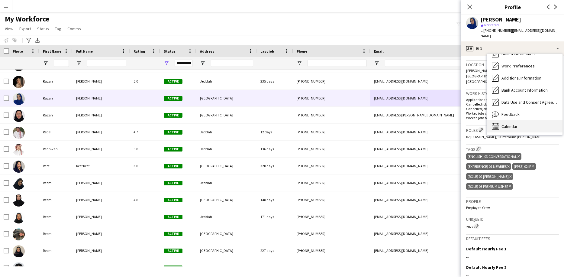
click at [504, 120] on div "Calendar Calendar" at bounding box center [525, 126] width 76 height 12
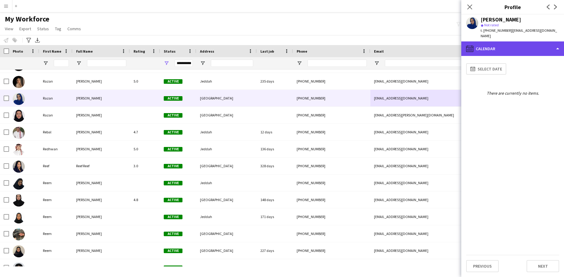
click at [504, 42] on div "calendar-full Calendar" at bounding box center [512, 48] width 103 height 15
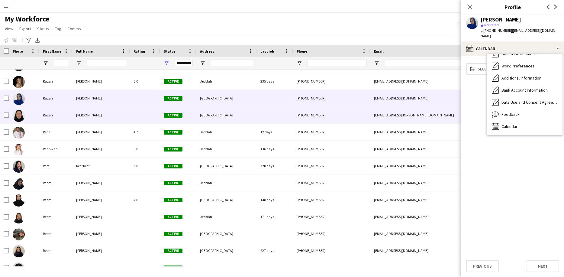
click at [429, 118] on div "[EMAIL_ADDRESS][PERSON_NAME][DOMAIN_NAME]" at bounding box center [430, 115] width 121 height 17
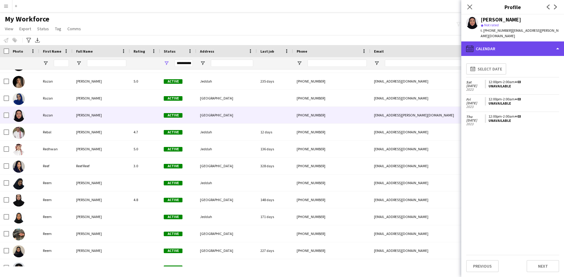
click at [507, 41] on div "calendar-full Calendar" at bounding box center [512, 48] width 103 height 15
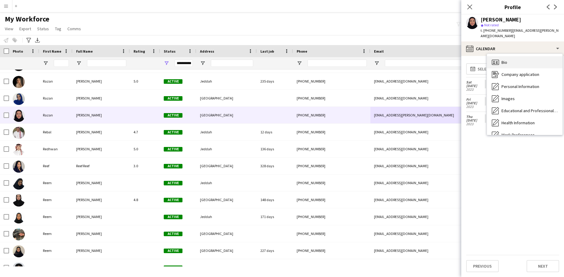
click at [512, 61] on div "Bio Bio" at bounding box center [525, 62] width 76 height 12
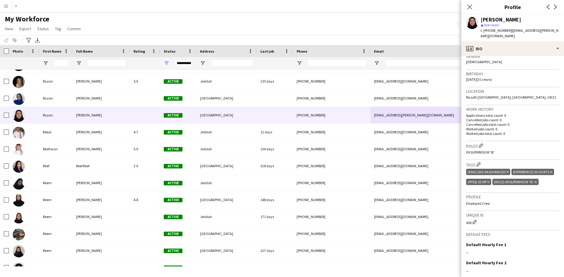
scroll to position [100, 0]
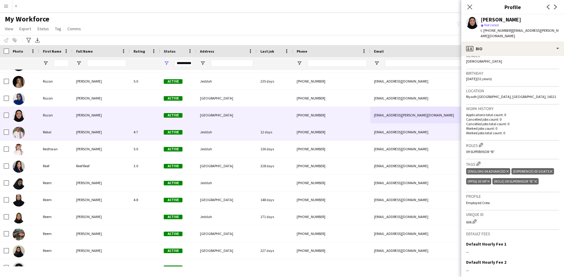
click at [448, 128] on div "[EMAIL_ADDRESS][DOMAIN_NAME]" at bounding box center [430, 132] width 121 height 17
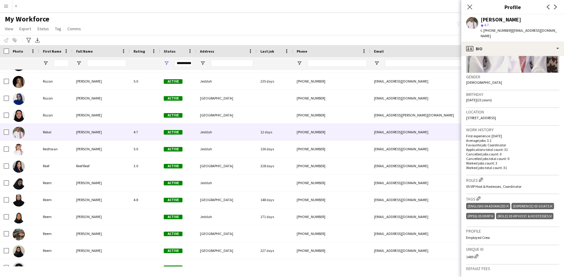
scroll to position [79, 0]
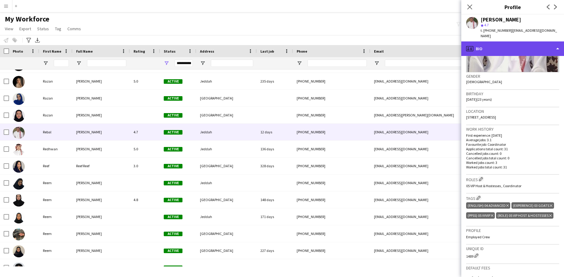
click at [498, 50] on div "profile Bio" at bounding box center [512, 48] width 103 height 15
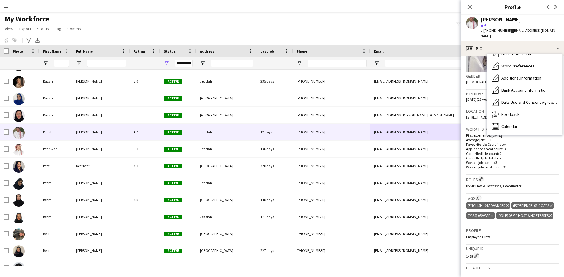
scroll to position [69, 0]
click at [512, 111] on span "Feedback" at bounding box center [511, 113] width 18 height 5
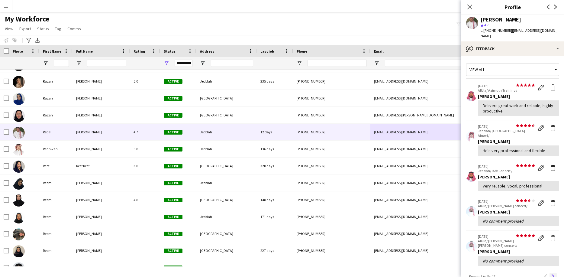
click at [552, 274] on app-icon "Next" at bounding box center [553, 276] width 4 height 4
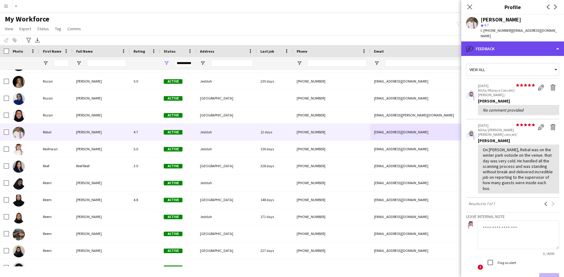
click at [514, 47] on div "bubble-pencil Feedback" at bounding box center [512, 48] width 103 height 15
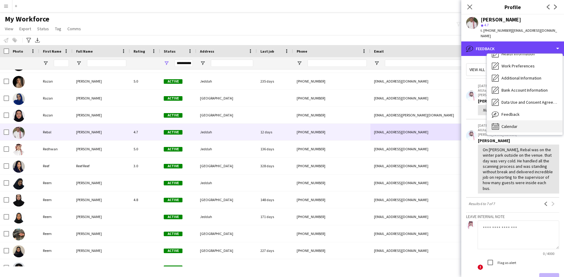
scroll to position [0, 0]
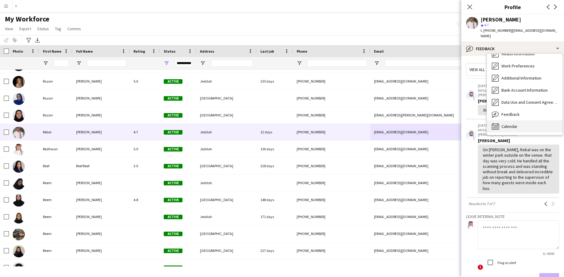
click at [515, 124] on span "Calendar" at bounding box center [510, 126] width 16 height 5
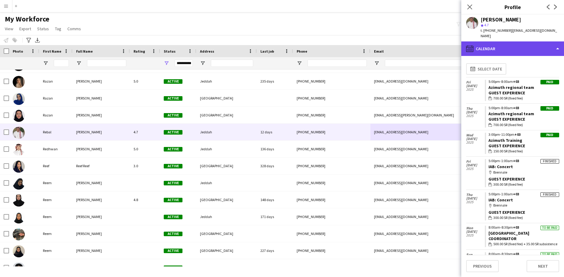
click at [513, 45] on div "calendar-full Calendar" at bounding box center [512, 48] width 103 height 15
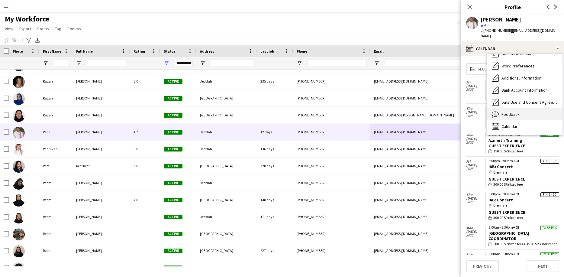
click at [515, 108] on div "Feedback Feedback" at bounding box center [525, 114] width 76 height 12
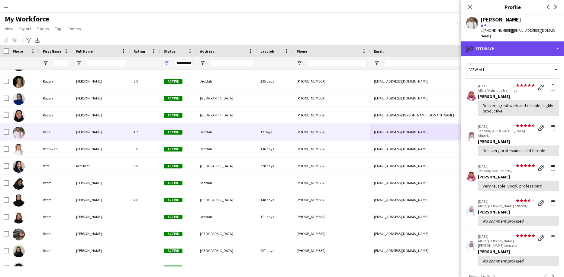
click at [511, 49] on div "bubble-pencil Feedback" at bounding box center [512, 48] width 103 height 15
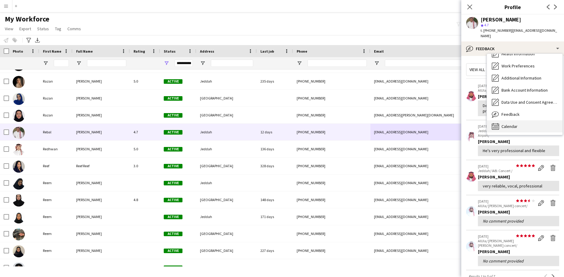
click at [510, 120] on div "Calendar Calendar" at bounding box center [525, 126] width 76 height 12
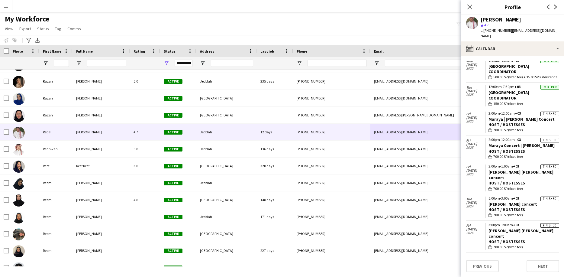
scroll to position [669, 0]
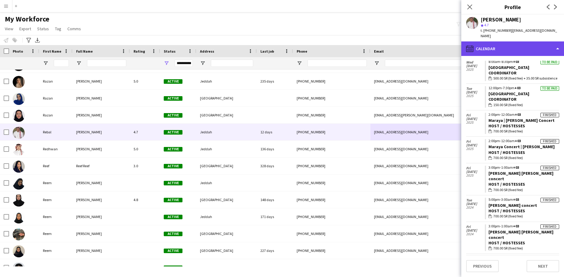
click at [518, 47] on div "calendar-full Calendar" at bounding box center [512, 48] width 103 height 15
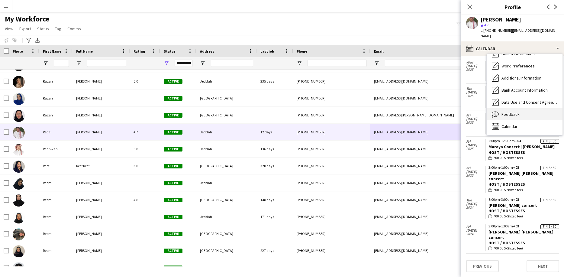
click at [521, 111] on div "Feedback Feedback" at bounding box center [525, 114] width 76 height 12
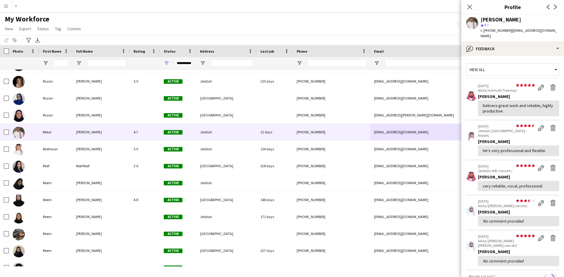
click at [553, 273] on button "Next" at bounding box center [553, 276] width 7 height 7
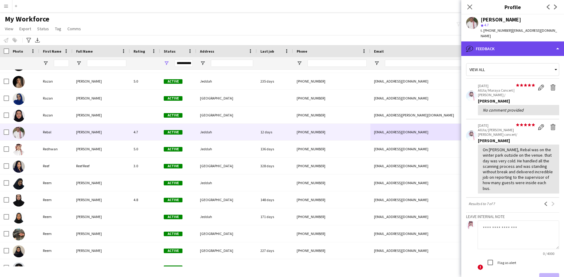
click at [510, 48] on div "bubble-pencil Feedback" at bounding box center [512, 48] width 103 height 15
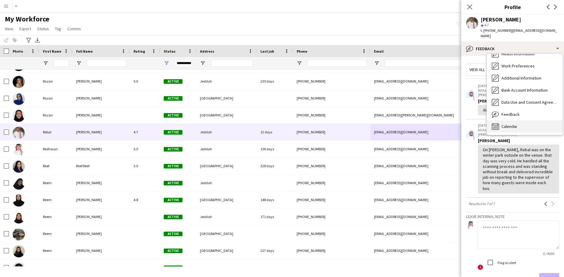
click at [509, 124] on span "Calendar" at bounding box center [510, 126] width 16 height 5
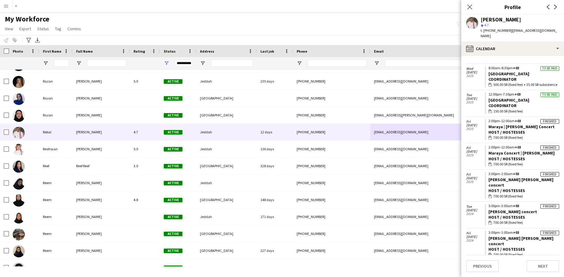
scroll to position [674, 0]
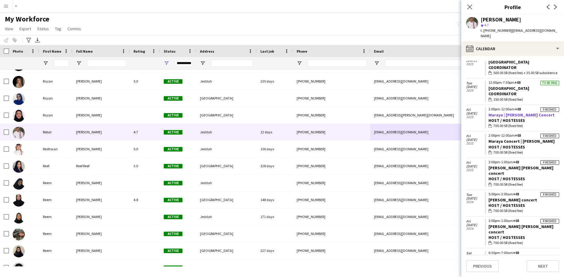
drag, startPoint x: 488, startPoint y: 104, endPoint x: 554, endPoint y: 105, distance: 65.9
click at [554, 107] on app-crew-calendar-job-card "Finished 2:00pm-12:00am +03 [PERSON_NAME] | [PERSON_NAME] Concert Host / Hostes…" at bounding box center [522, 117] width 74 height 21
click at [485, 19] on div "[PERSON_NAME]" at bounding box center [501, 19] width 40 height 5
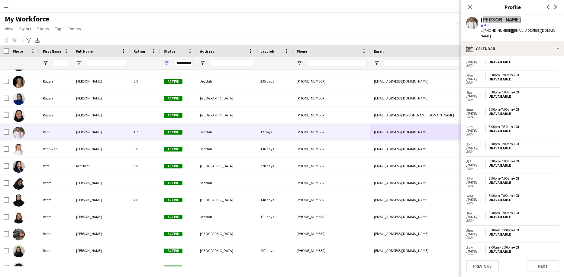
scroll to position [903, 0]
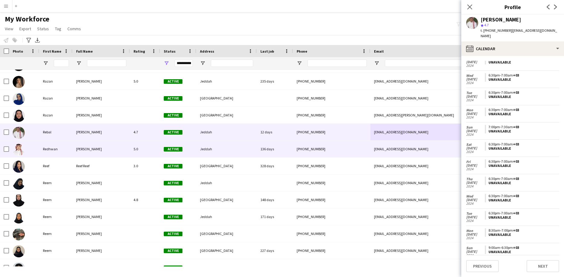
click at [380, 154] on div "[EMAIL_ADDRESS][DOMAIN_NAME]" at bounding box center [430, 149] width 121 height 17
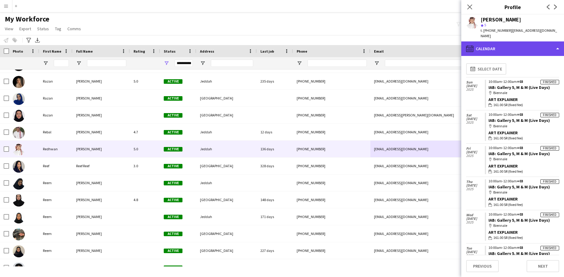
click at [506, 45] on div "calendar-full Calendar" at bounding box center [512, 48] width 103 height 15
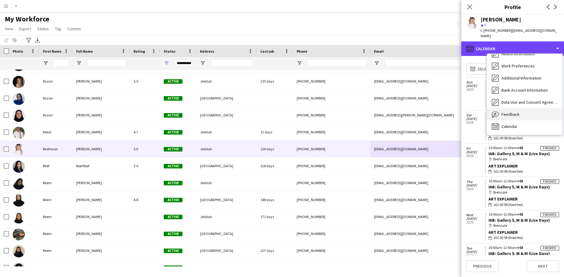
scroll to position [69, 0]
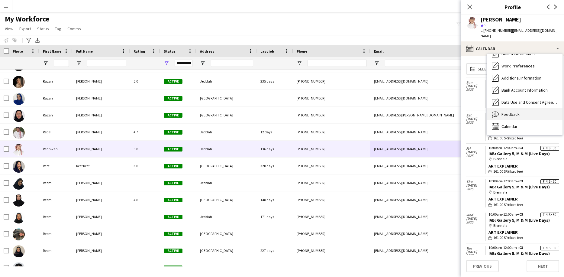
click at [513, 112] on div "Feedback Feedback" at bounding box center [525, 114] width 76 height 12
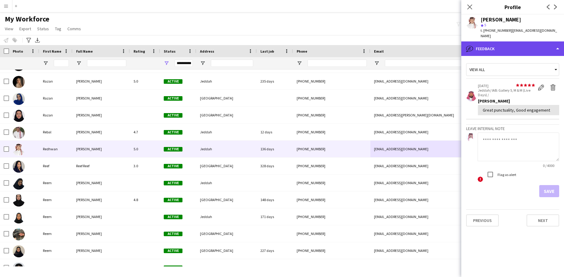
click at [511, 48] on div "bubble-pencil Feedback" at bounding box center [512, 48] width 103 height 15
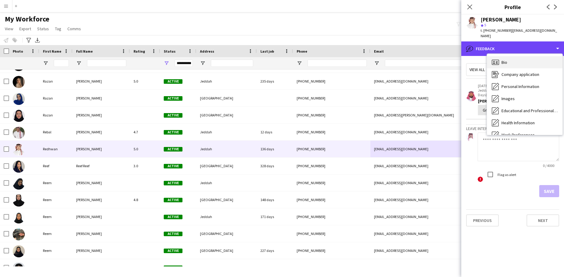
scroll to position [0, 0]
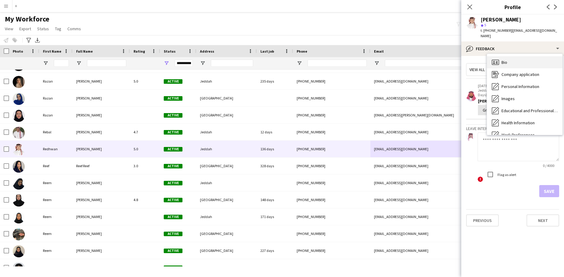
click at [512, 62] on div "Bio Bio" at bounding box center [525, 62] width 76 height 12
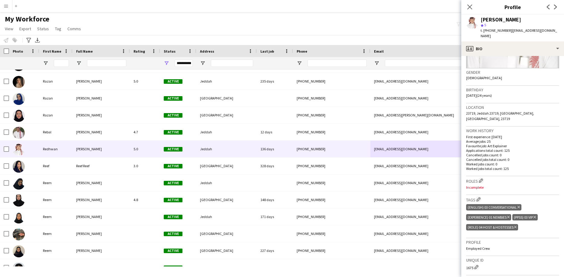
scroll to position [92, 0]
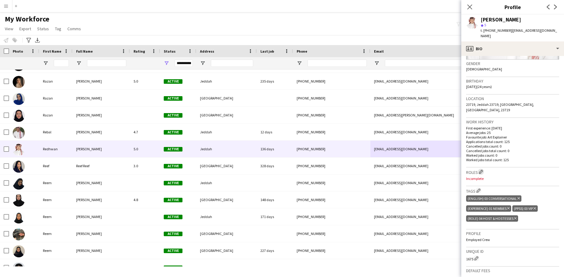
click at [482, 170] on app-icon "Edit crew company roles" at bounding box center [481, 172] width 4 height 4
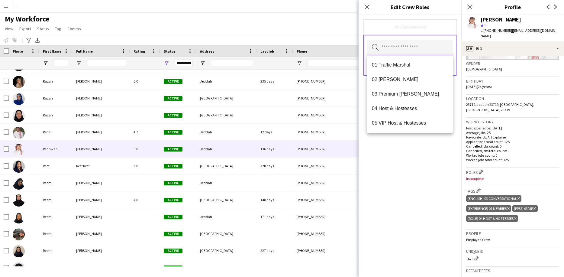
click at [429, 51] on input "text" at bounding box center [410, 47] width 86 height 15
click at [427, 107] on span "04 Host & Hostesses" at bounding box center [410, 108] width 76 height 6
click at [432, 167] on div "04 Host & Hostesses Remove Search by role type Save" at bounding box center [410, 146] width 103 height 262
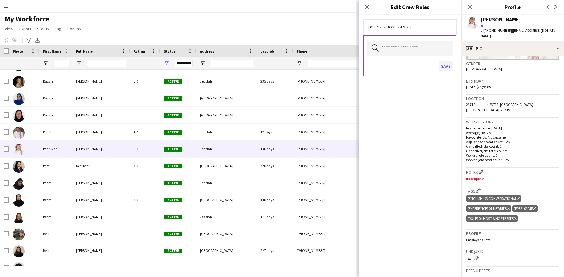
click at [446, 67] on button "Save" at bounding box center [446, 66] width 14 height 10
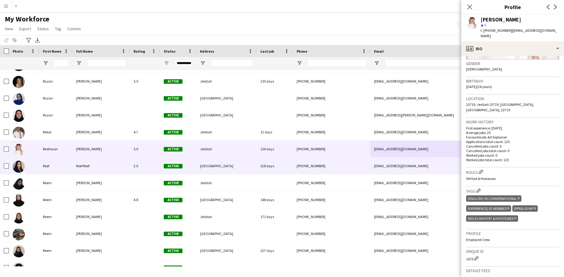
click at [431, 162] on div "[EMAIL_ADDRESS][DOMAIN_NAME]" at bounding box center [430, 165] width 121 height 17
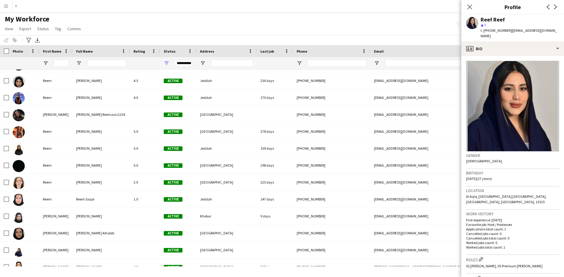
scroll to position [23581, 0]
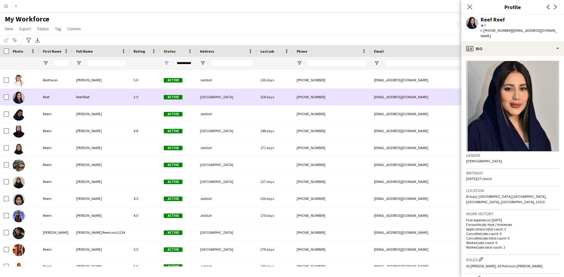
click at [368, 99] on div "[PHONE_NUMBER]" at bounding box center [331, 97] width 77 height 17
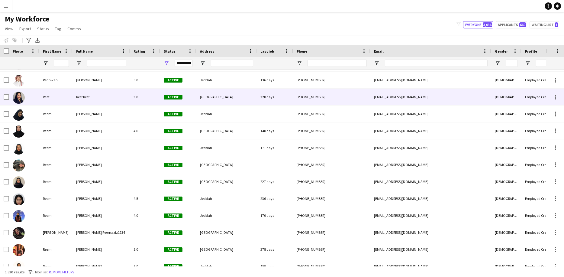
click at [368, 99] on div "[PHONE_NUMBER]" at bounding box center [331, 97] width 77 height 17
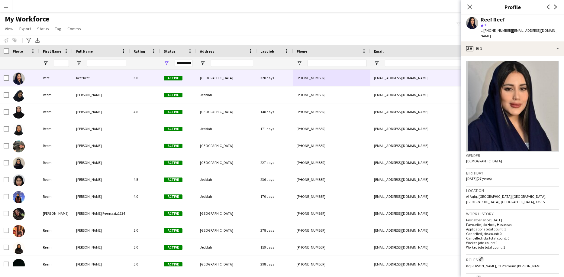
click at [511, 194] on span "Al Aqiq, [GEOGRAPHIC_DATA] [GEOGRAPHIC_DATA], [GEOGRAPHIC_DATA], [GEOGRAPHIC_DA…" at bounding box center [506, 199] width 80 height 10
